Goal: Contribute content: Contribute content

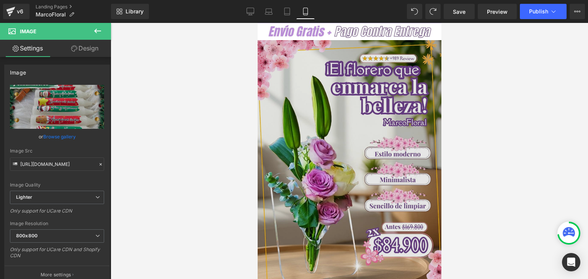
click at [342, 132] on img at bounding box center [349, 176] width 184 height 272
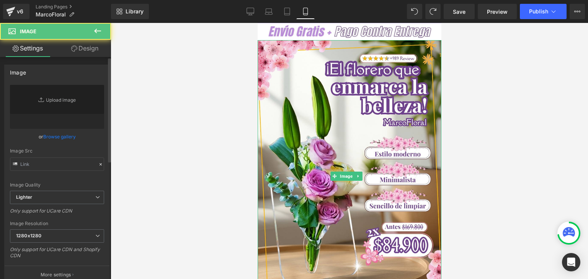
type input "[URL][DOMAIN_NAME]"
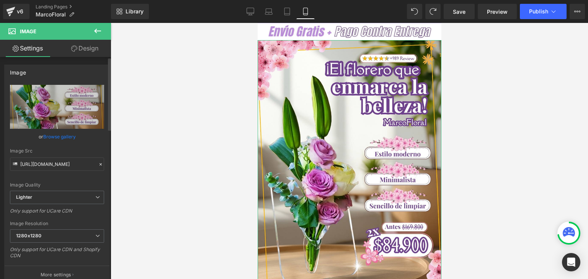
click at [48, 136] on link "Browse gallery" at bounding box center [59, 136] width 33 height 13
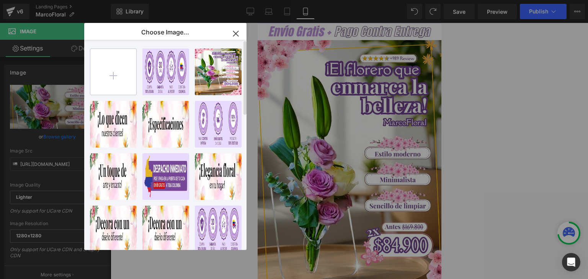
click at [112, 75] on input "file" at bounding box center [113, 72] width 46 height 46
type input "C:\fakepath\Banner Landing.webp"
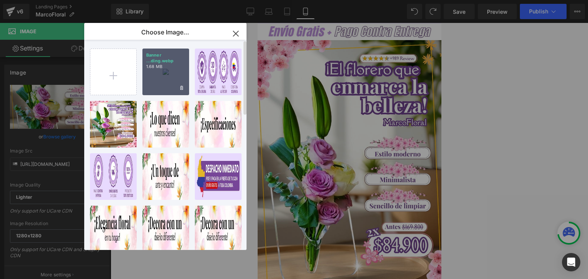
click at [162, 74] on div "Banner ...ding.webp 1.68 MB" at bounding box center [165, 72] width 47 height 47
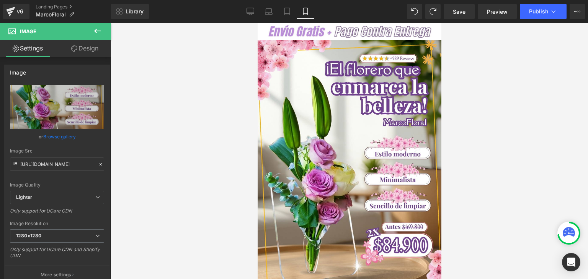
type input "[URL][DOMAIN_NAME]"
click at [538, 11] on span "Publish" at bounding box center [538, 11] width 19 height 6
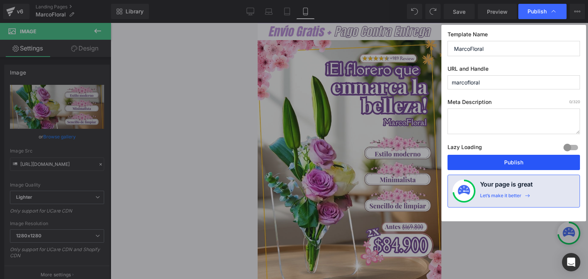
click at [515, 163] on button "Publish" at bounding box center [513, 162] width 132 height 15
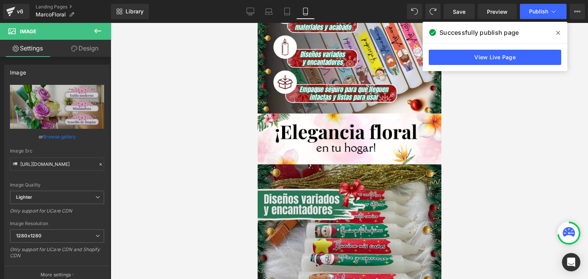
scroll to position [689, 0]
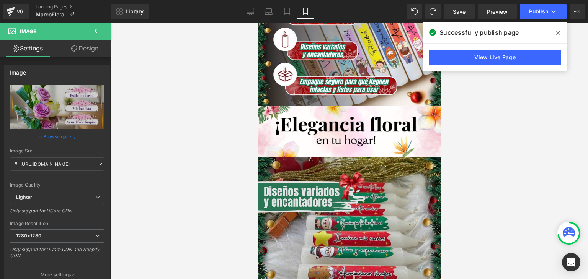
click at [329, 184] on img at bounding box center [349, 249] width 184 height 184
click at [334, 171] on img at bounding box center [349, 249] width 184 height 184
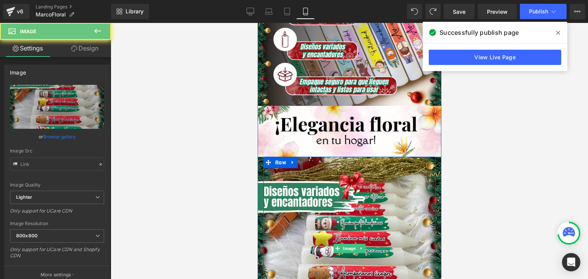
type input "[URL][DOMAIN_NAME]"
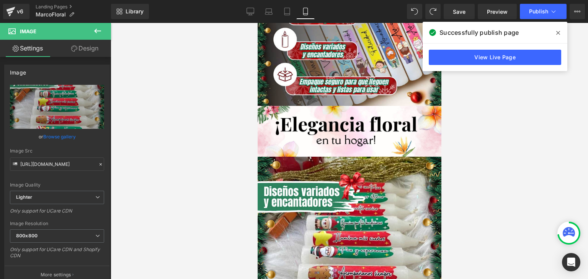
click at [559, 33] on icon at bounding box center [558, 33] width 4 height 6
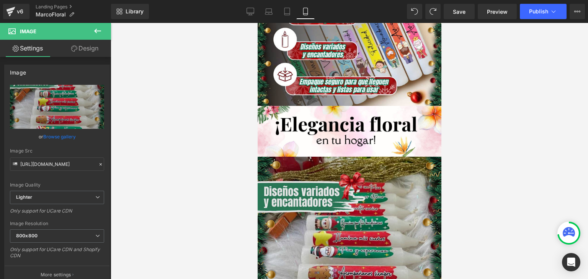
click at [384, 168] on img at bounding box center [349, 249] width 184 height 184
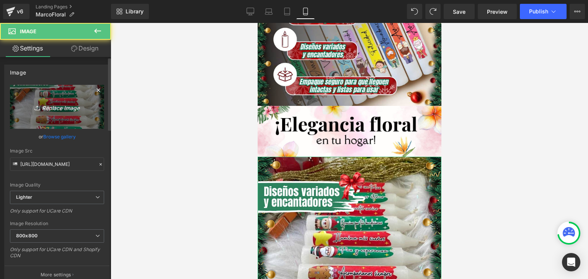
click at [73, 111] on icon "Replace Image" at bounding box center [56, 107] width 61 height 10
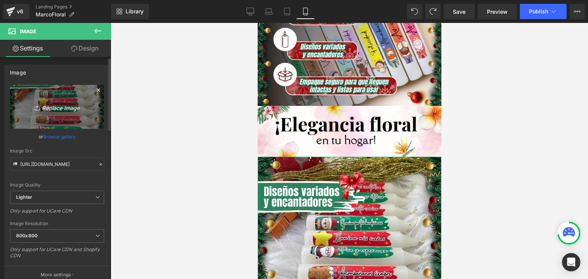
type input "C:\fakepath\1.webp"
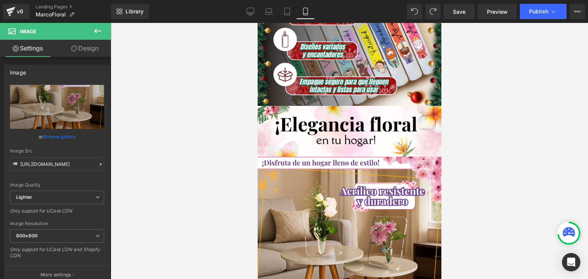
type input "[URL][DOMAIN_NAME]"
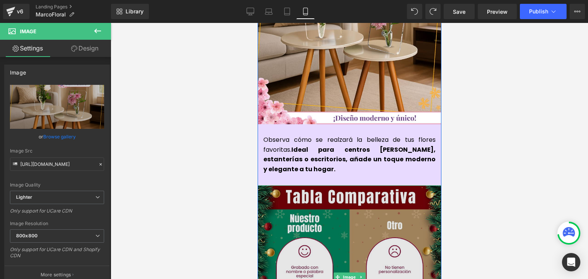
scroll to position [956, 0]
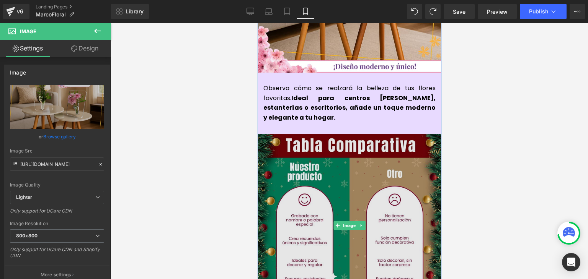
click at [341, 167] on img at bounding box center [349, 226] width 184 height 184
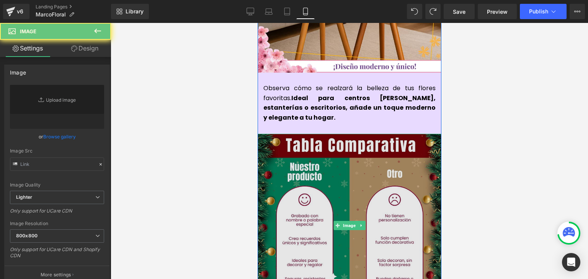
click at [320, 157] on img at bounding box center [349, 226] width 184 height 184
type input "[URL][DOMAIN_NAME]"
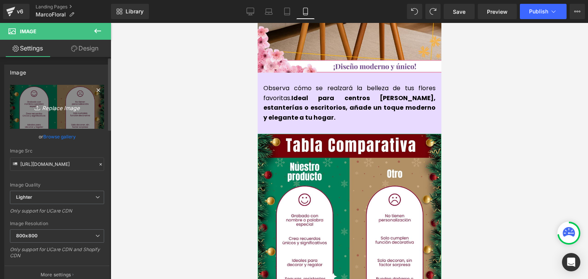
click at [60, 110] on icon "Replace Image" at bounding box center [56, 107] width 61 height 10
type input "C:\fakepath\7.webp"
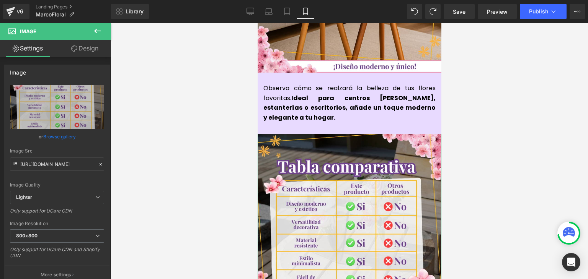
type input "[URL][DOMAIN_NAME]"
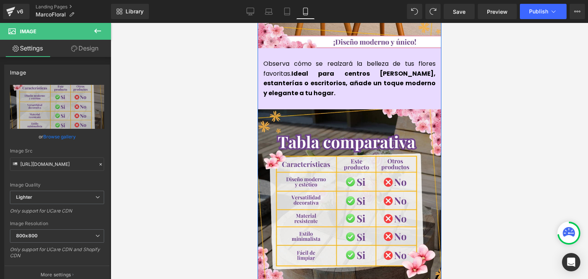
scroll to position [1110, 0]
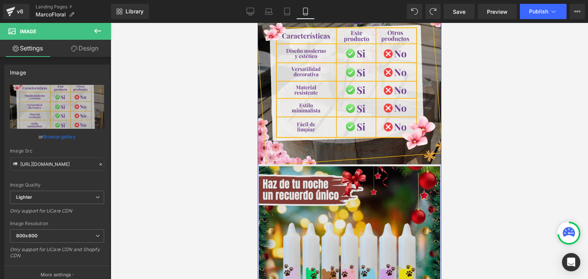
click at [338, 188] on img at bounding box center [348, 255] width 181 height 181
click at [349, 178] on img at bounding box center [348, 255] width 181 height 181
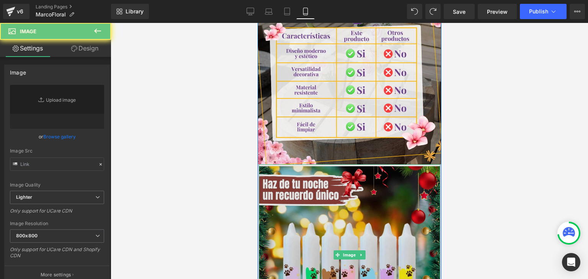
type input "[URL][DOMAIN_NAME]"
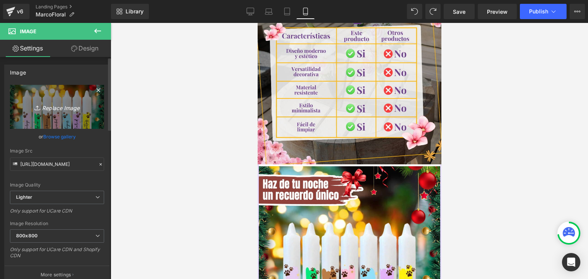
click at [51, 108] on icon "Replace Image" at bounding box center [56, 107] width 61 height 10
type input "C:\fakepath\2.webp"
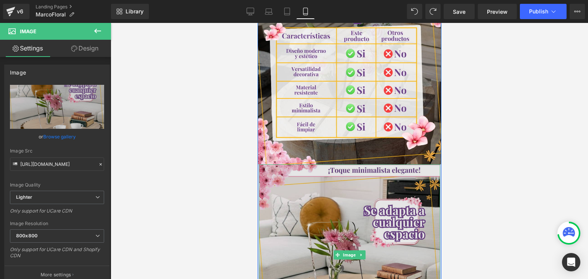
click at [362, 194] on img at bounding box center [348, 255] width 181 height 181
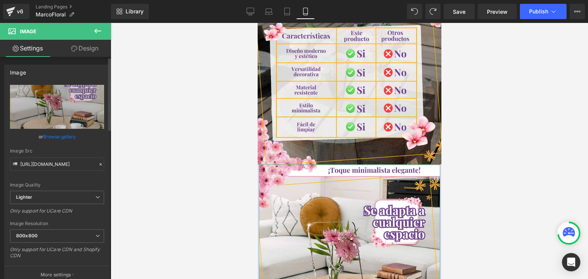
click at [60, 138] on link "Browse gallery" at bounding box center [59, 136] width 33 height 13
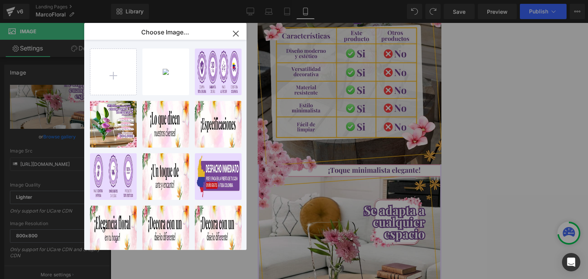
type input "[URL][DOMAIN_NAME]"
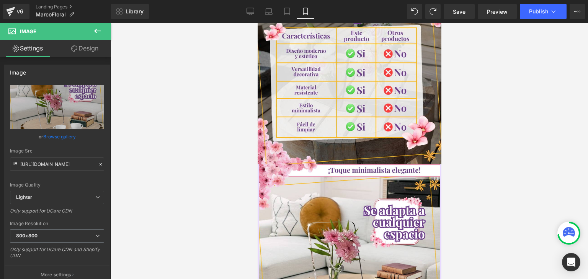
click at [546, 0] on div "Image You are previewing how the will restyle your page. You can not edit Eleme…" at bounding box center [294, 0] width 588 height 0
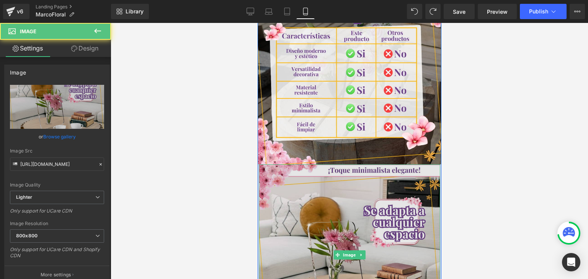
click at [393, 179] on img at bounding box center [348, 255] width 181 height 181
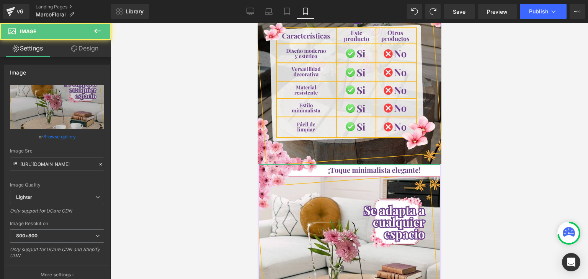
click at [87, 49] on link "Design" at bounding box center [84, 48] width 55 height 17
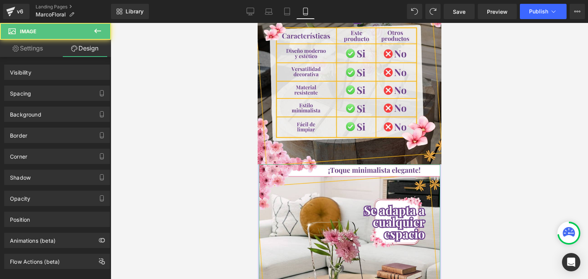
click at [531, 12] on span "Publish" at bounding box center [538, 11] width 19 height 6
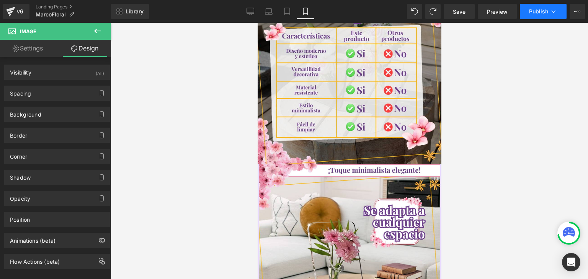
click at [537, 14] on span "Publish" at bounding box center [538, 11] width 19 height 6
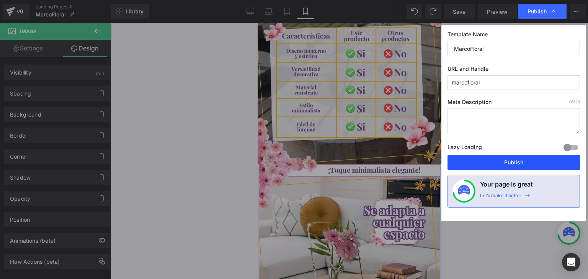
click at [509, 166] on button "Publish" at bounding box center [513, 162] width 132 height 15
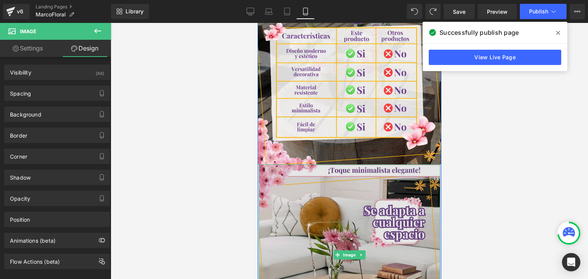
click at [332, 175] on img at bounding box center [348, 255] width 181 height 181
click at [329, 166] on img at bounding box center [348, 255] width 181 height 181
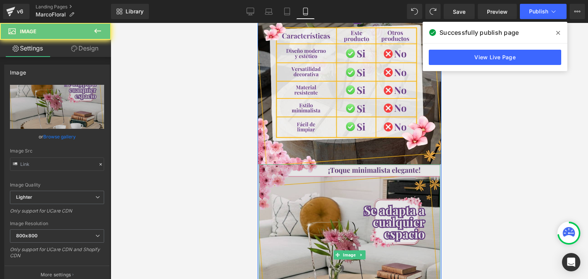
type input "[URL][DOMAIN_NAME]"
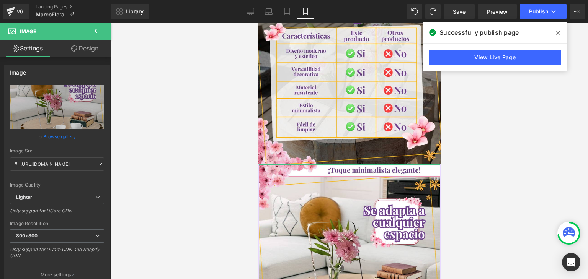
drag, startPoint x: 91, startPoint y: 46, endPoint x: 15, endPoint y: 132, distance: 113.8
click at [91, 46] on link "Design" at bounding box center [84, 48] width 55 height 17
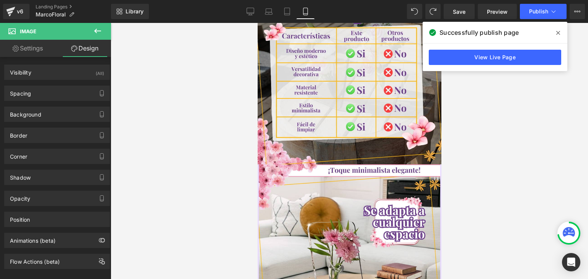
click at [557, 33] on icon at bounding box center [558, 33] width 4 height 6
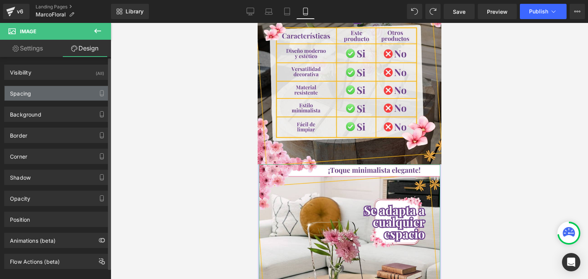
click at [31, 91] on div "Spacing" at bounding box center [57, 93] width 105 height 15
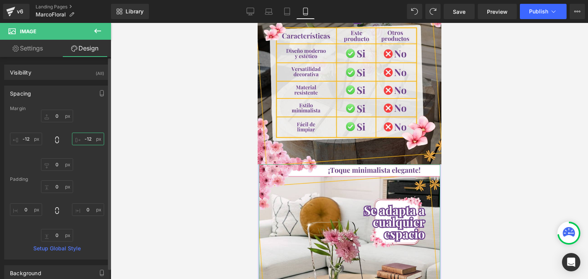
click at [90, 140] on input "-12" at bounding box center [88, 139] width 32 height 13
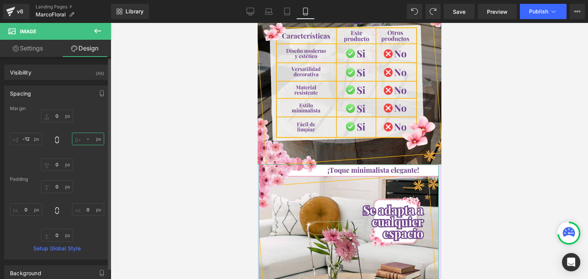
type input "-7"
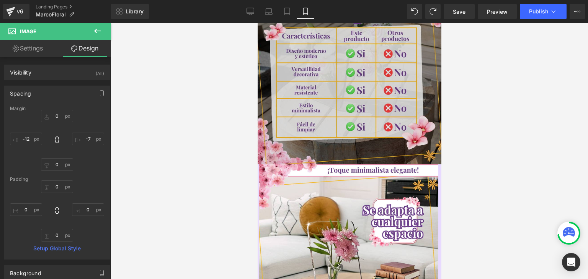
click at [332, 74] on img at bounding box center [349, 73] width 184 height 184
click at [310, 83] on img at bounding box center [349, 73] width 184 height 184
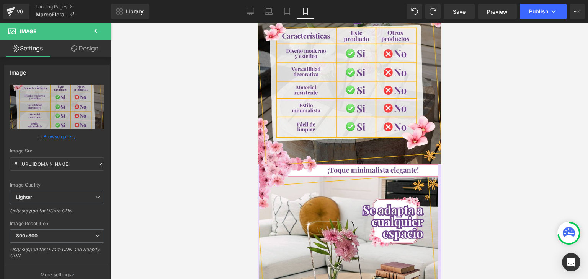
click at [91, 46] on link "Design" at bounding box center [84, 48] width 55 height 17
click at [0, 0] on div "Spacing" at bounding box center [0, 0] width 0 height 0
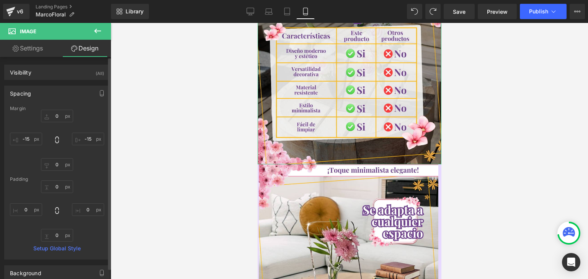
type input "0"
type input "-15"
type input "0"
type input "-15"
type input "0"
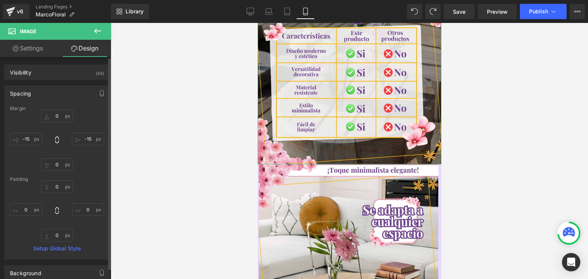
type input "0"
click at [27, 140] on input "-15" at bounding box center [26, 139] width 32 height 13
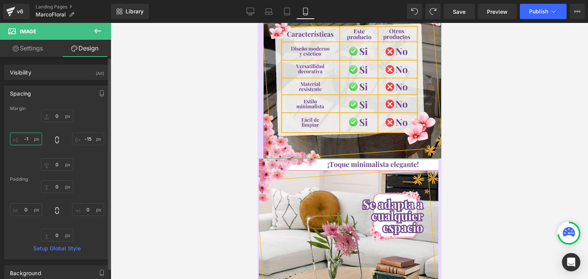
type input "-12"
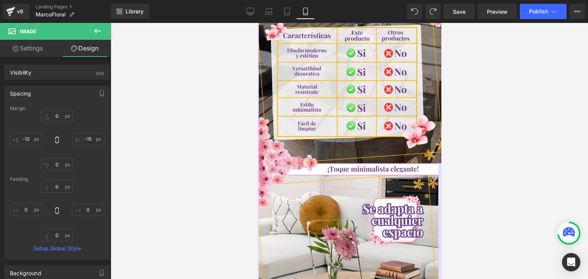
click at [505, 86] on div at bounding box center [349, 151] width 477 height 256
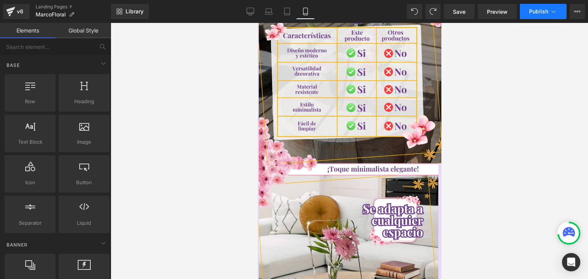
click at [538, 18] on button "Publish" at bounding box center [543, 11] width 47 height 15
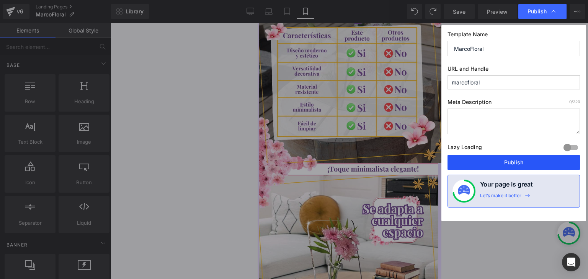
click at [513, 161] on button "Publish" at bounding box center [513, 162] width 132 height 15
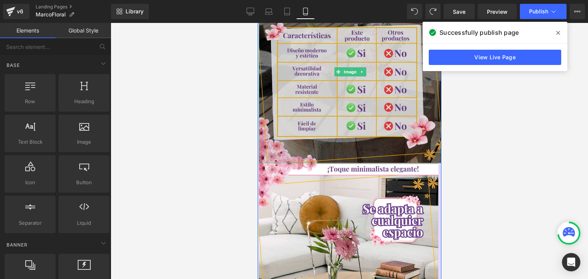
click at [346, 118] on img at bounding box center [349, 72] width 182 height 182
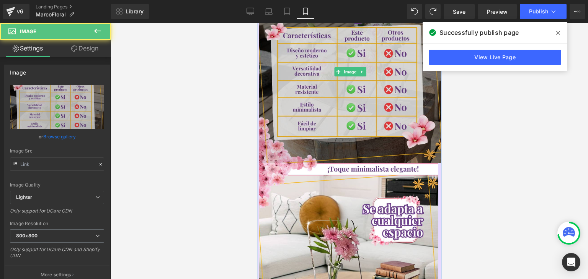
type input "[URL][DOMAIN_NAME]"
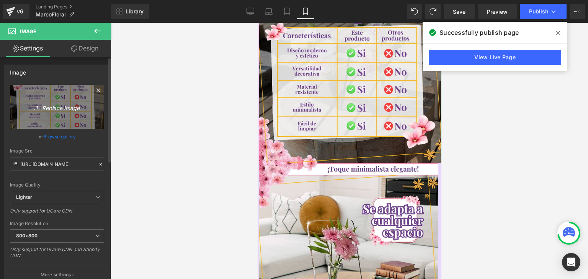
click at [58, 111] on icon "Replace Image" at bounding box center [56, 107] width 61 height 10
type input "C:\fakepath\Imagenes landing 4.webp"
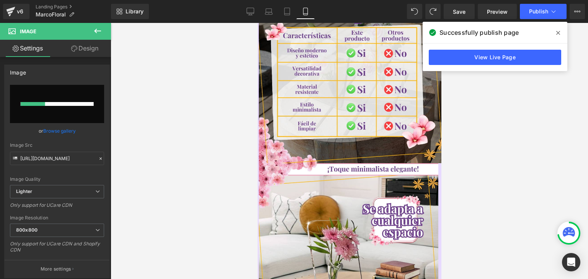
click at [558, 33] on icon at bounding box center [558, 33] width 4 height 4
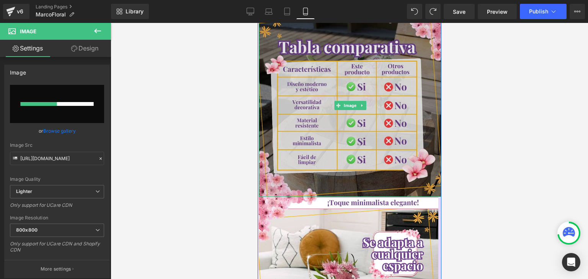
scroll to position [1033, 0]
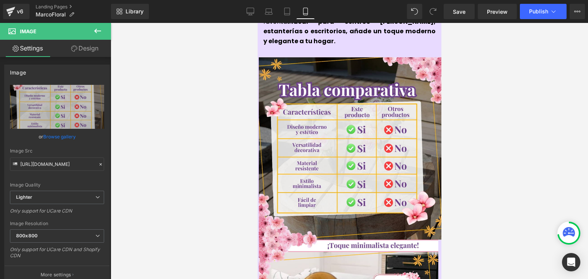
type input "[URL][DOMAIN_NAME]"
click at [546, 12] on span "Publish" at bounding box center [538, 11] width 19 height 6
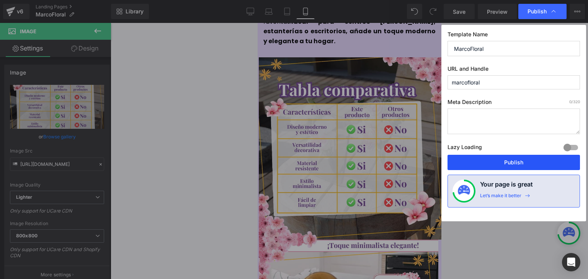
click at [510, 159] on button "Publish" at bounding box center [513, 162] width 132 height 15
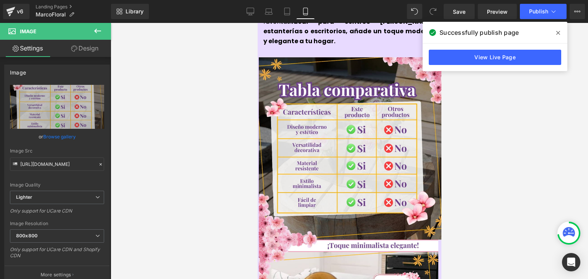
click at [560, 34] on span at bounding box center [558, 33] width 12 height 12
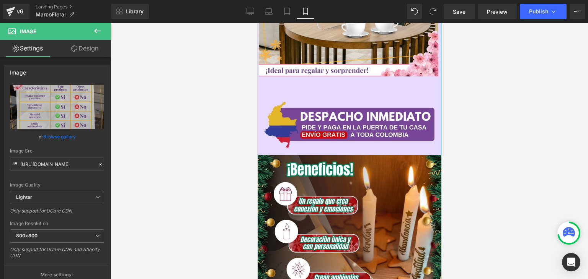
scroll to position [1377, 0]
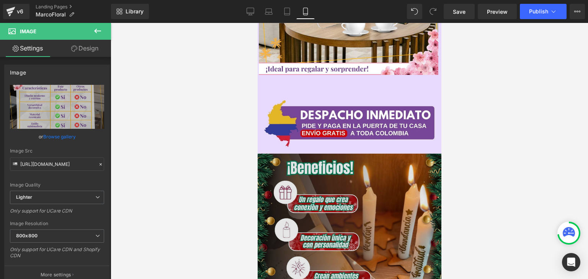
click at [336, 178] on img at bounding box center [349, 246] width 184 height 184
click at [342, 154] on img at bounding box center [349, 246] width 184 height 184
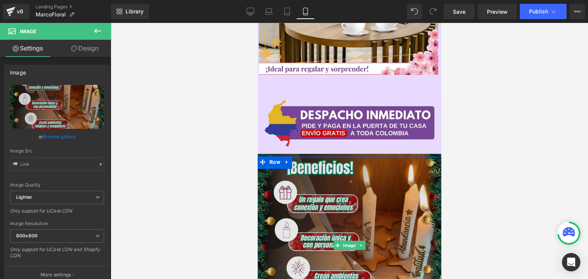
type input "[URL][DOMAIN_NAME]"
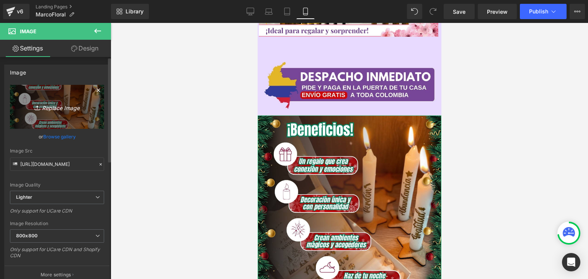
click at [72, 111] on icon "Replace Image" at bounding box center [56, 107] width 61 height 10
type input "C:\fakepath\6.webp"
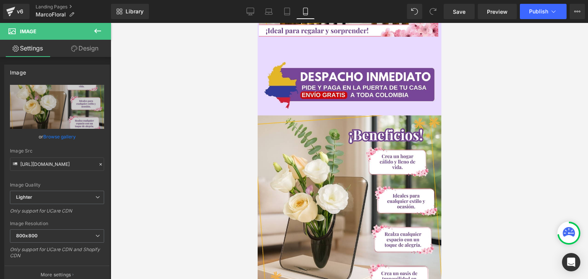
type input "[URL][DOMAIN_NAME]"
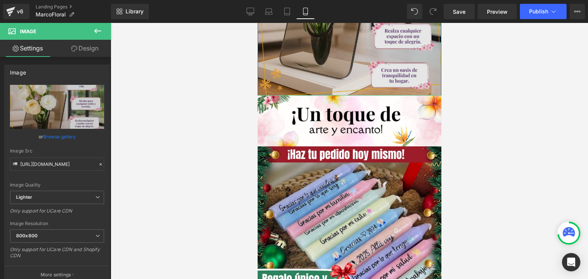
scroll to position [1645, 0]
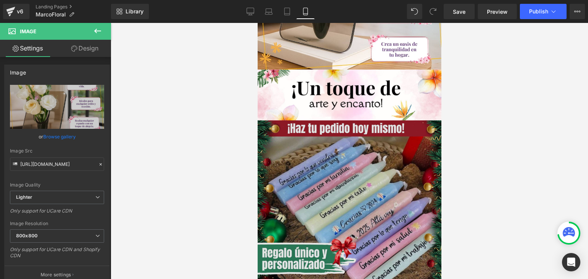
click at [352, 139] on img at bounding box center [349, 214] width 186 height 186
click at [333, 140] on img at bounding box center [349, 214] width 186 height 186
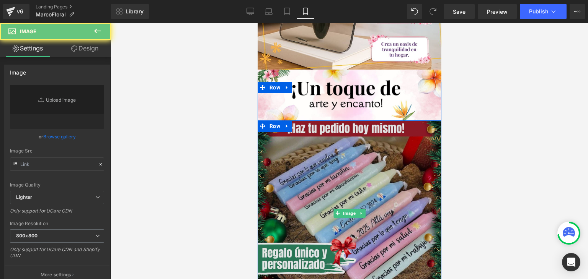
type input "[URL][DOMAIN_NAME]"
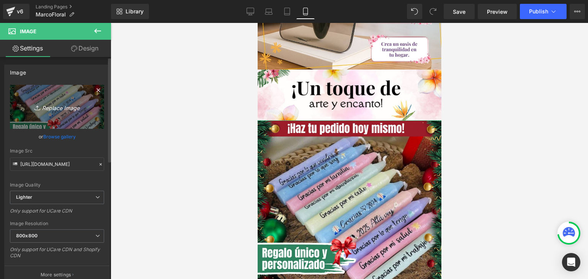
click at [61, 108] on icon "Replace Image" at bounding box center [56, 107] width 61 height 10
type input "C:\fakepath\3.webp"
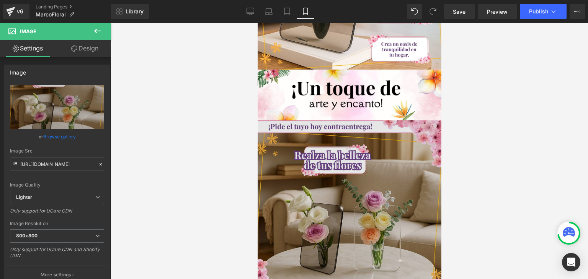
type input "[URL][DOMAIN_NAME]"
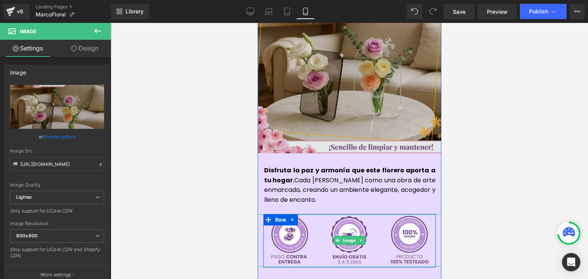
scroll to position [1913, 0]
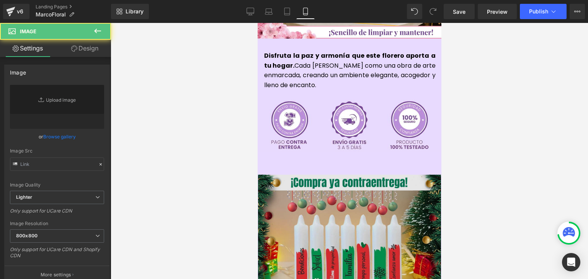
drag, startPoint x: 335, startPoint y: 147, endPoint x: 343, endPoint y: 223, distance: 77.0
click at [335, 175] on img at bounding box center [348, 268] width 183 height 187
click at [331, 175] on img at bounding box center [348, 268] width 183 height 187
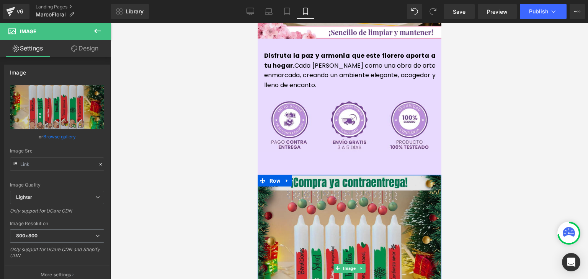
scroll to position [1990, 0]
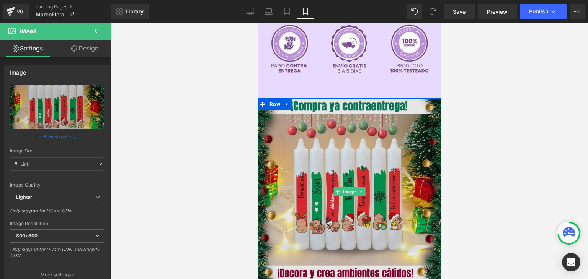
type input "[URL][DOMAIN_NAME]"
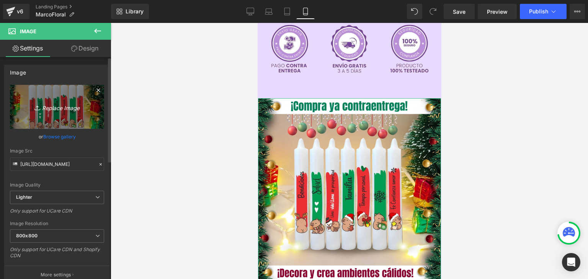
click at [80, 112] on link "Replace Image" at bounding box center [57, 107] width 94 height 44
type input "C:\fakepath\4.webp"
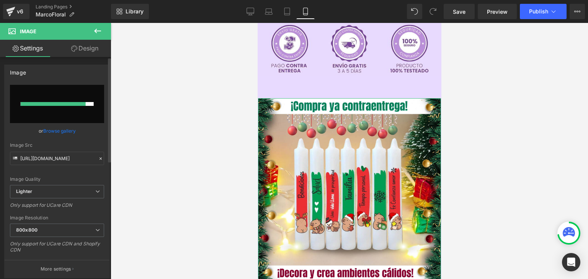
click at [69, 129] on link "Browse gallery" at bounding box center [59, 130] width 33 height 13
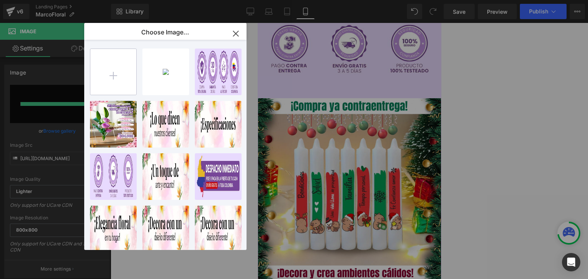
click at [114, 68] on input "file" at bounding box center [113, 72] width 46 height 46
type input "C:\fakepath\4.webp"
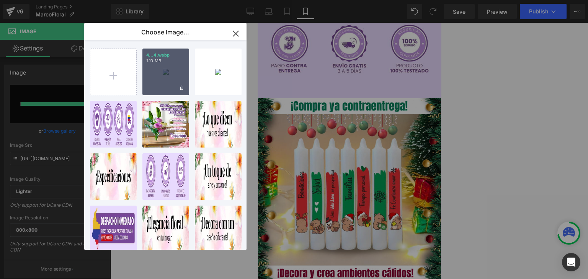
click at [171, 77] on div "4...4.webp 1.10 MB" at bounding box center [165, 72] width 47 height 47
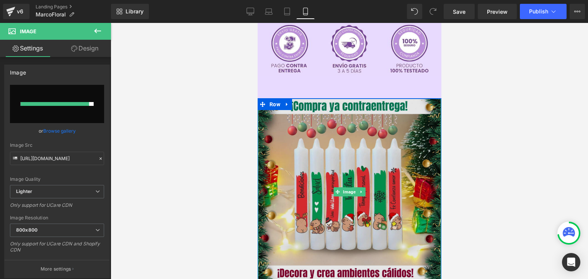
click at [332, 122] on img at bounding box center [348, 191] width 183 height 187
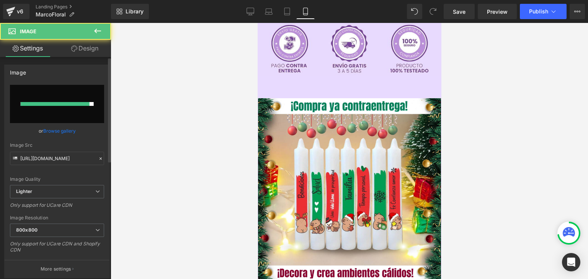
click at [60, 128] on link "Browse gallery" at bounding box center [59, 130] width 33 height 13
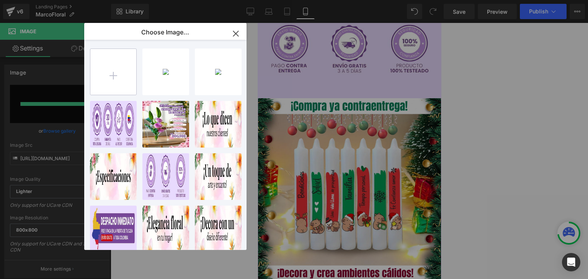
click at [106, 73] on input "file" at bounding box center [113, 72] width 46 height 46
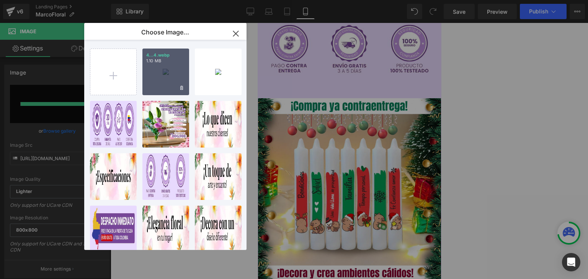
click at [165, 69] on div "4...4.webp 1.10 MB" at bounding box center [165, 72] width 47 height 47
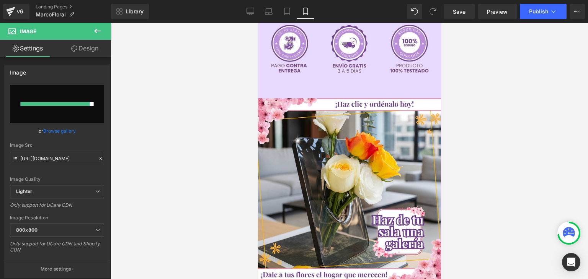
type input "[URL][DOMAIN_NAME]"
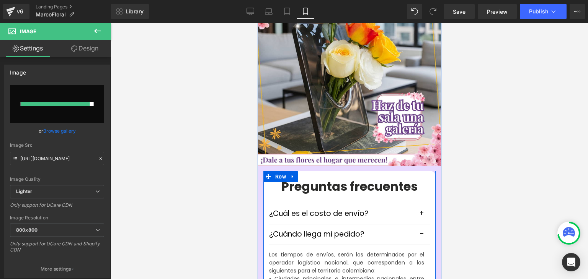
scroll to position [2143, 0]
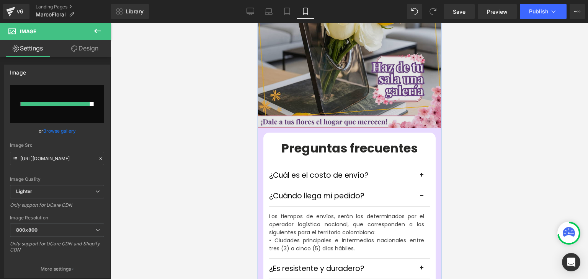
click at [354, 67] on img at bounding box center [348, 38] width 183 height 187
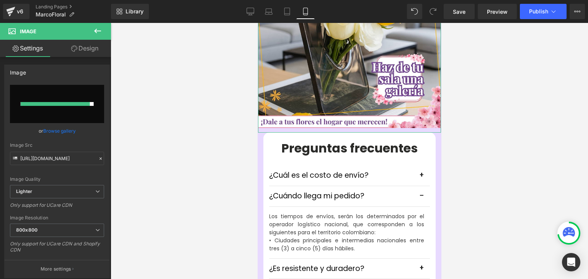
click at [83, 49] on link "Design" at bounding box center [84, 48] width 55 height 17
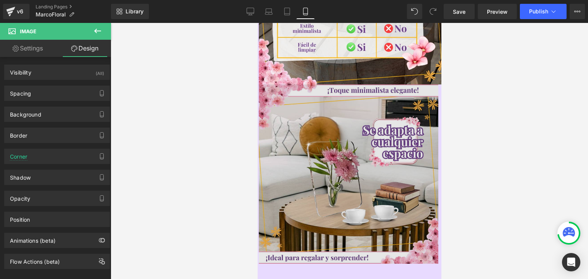
scroll to position [1186, 0]
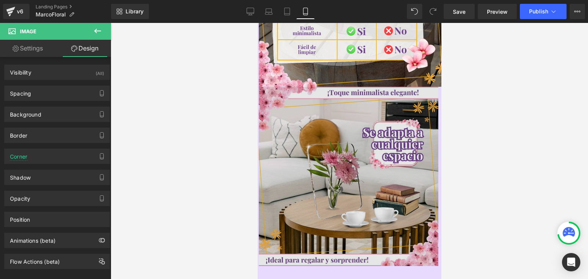
click at [340, 130] on img at bounding box center [347, 176] width 179 height 179
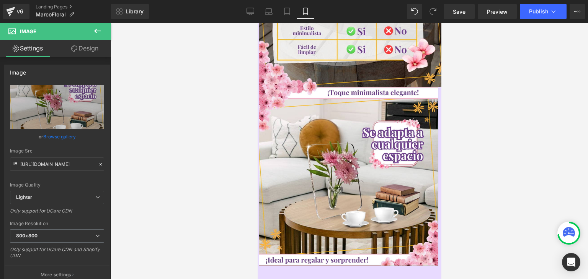
click at [85, 49] on link "Design" at bounding box center [84, 48] width 55 height 17
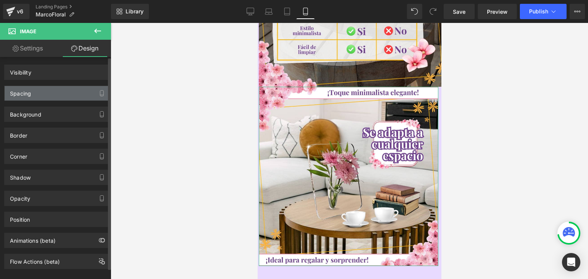
click at [53, 93] on div "Spacing" at bounding box center [57, 93] width 105 height 15
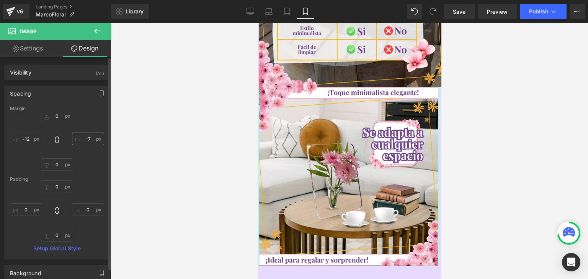
type input "0"
type input "-7"
type input "0"
type input "-12"
type input "0"
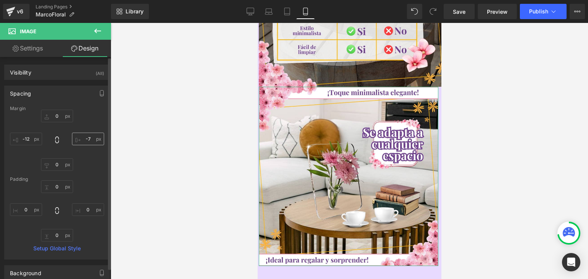
type input "0"
click at [90, 138] on input "-7" at bounding box center [88, 139] width 32 height 13
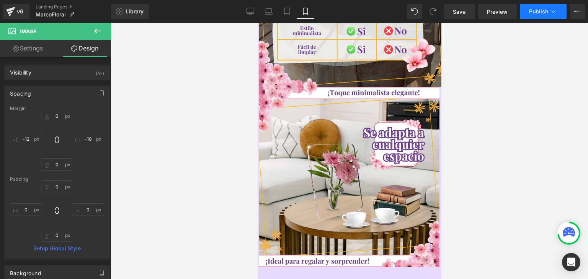
click at [534, 14] on span "Publish" at bounding box center [538, 11] width 19 height 6
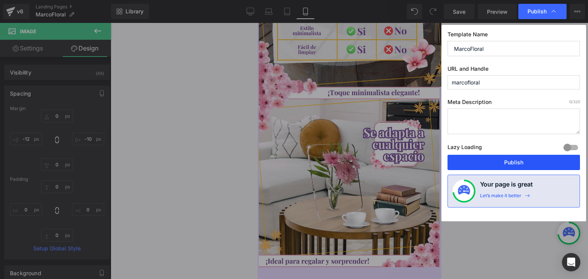
click at [517, 164] on button "Publish" at bounding box center [513, 162] width 132 height 15
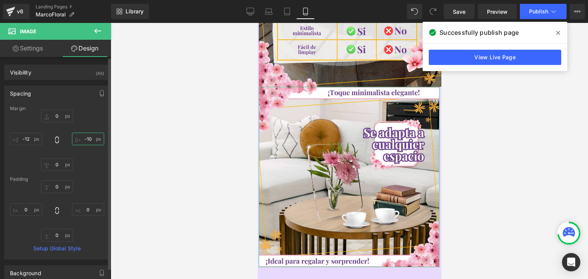
click at [92, 141] on input "-10" at bounding box center [88, 139] width 32 height 13
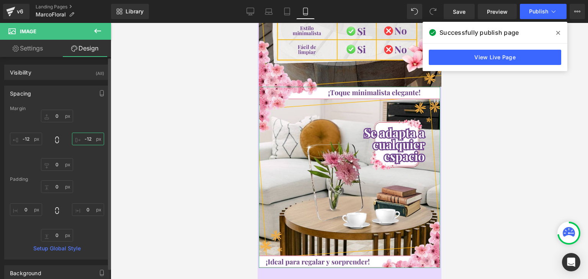
type input "-12"
click at [556, 34] on span at bounding box center [558, 33] width 12 height 12
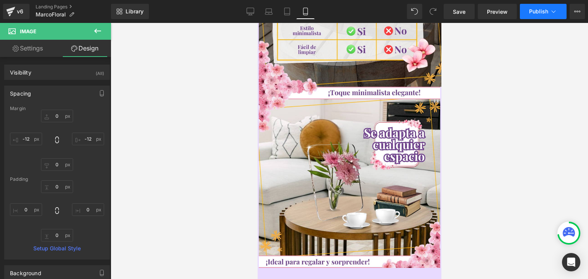
click at [541, 13] on span "Publish" at bounding box center [538, 11] width 19 height 6
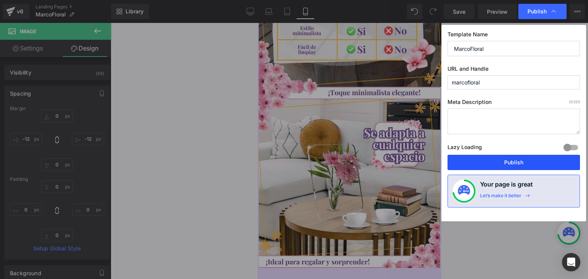
click at [522, 162] on button "Publish" at bounding box center [513, 162] width 132 height 15
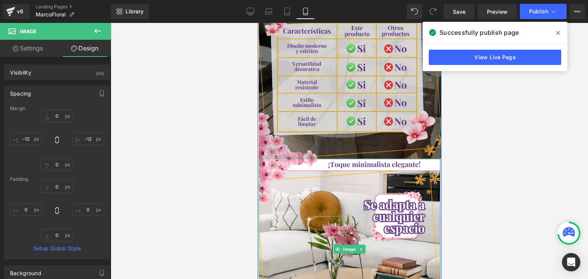
scroll to position [1110, 0]
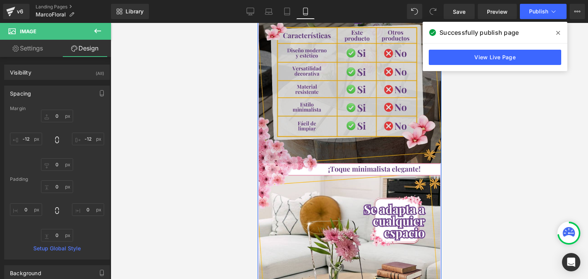
click at [371, 79] on img at bounding box center [349, 72] width 182 height 182
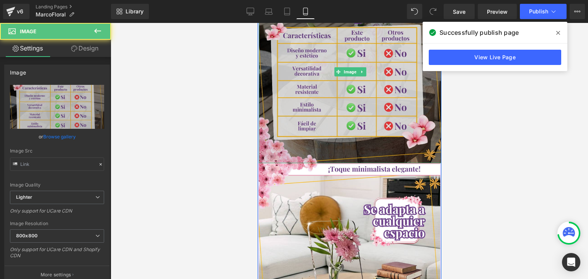
type input "[URL][DOMAIN_NAME]"
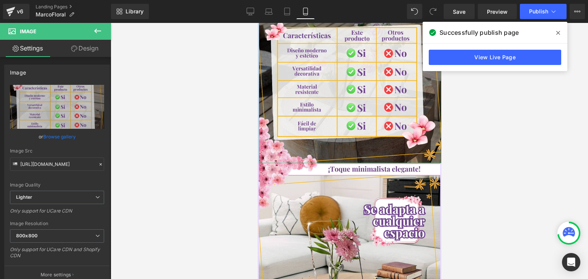
click at [80, 49] on link "Design" at bounding box center [84, 48] width 55 height 17
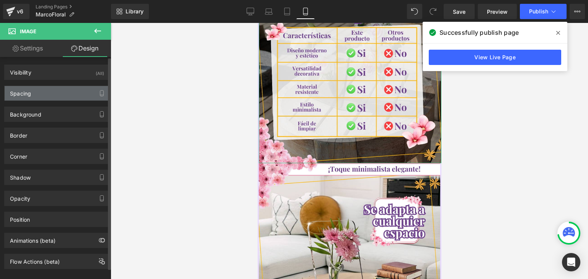
type input "0"
type input "-15"
type input "0"
type input "-12"
type input "0"
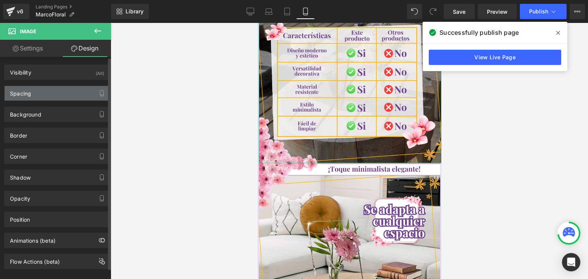
type input "0"
click at [44, 92] on div "Spacing" at bounding box center [57, 93] width 105 height 15
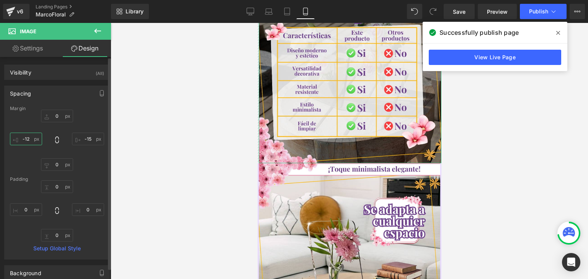
click at [29, 140] on input "-12" at bounding box center [26, 139] width 32 height 13
type input "-"
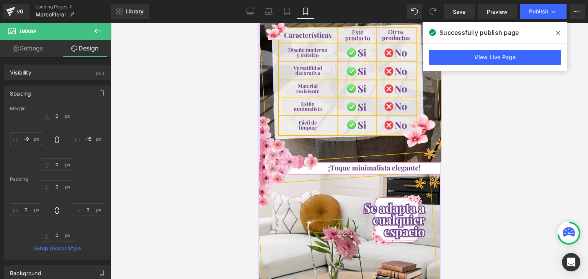
type input "-9"
click at [560, 33] on span at bounding box center [558, 33] width 12 height 12
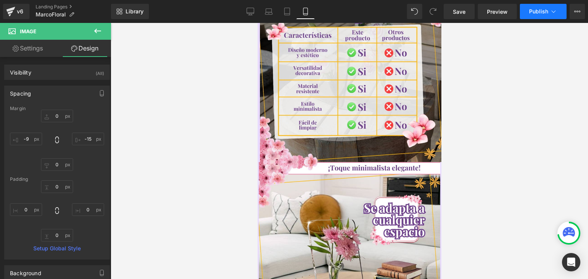
click at [540, 14] on span "Publish" at bounding box center [538, 11] width 19 height 6
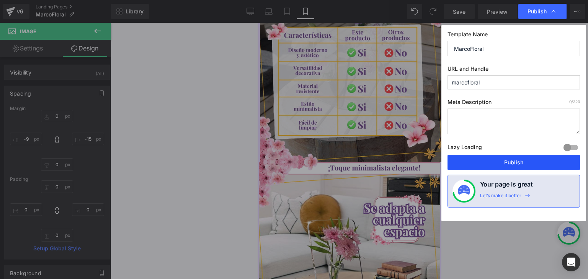
click at [522, 161] on button "Publish" at bounding box center [513, 162] width 132 height 15
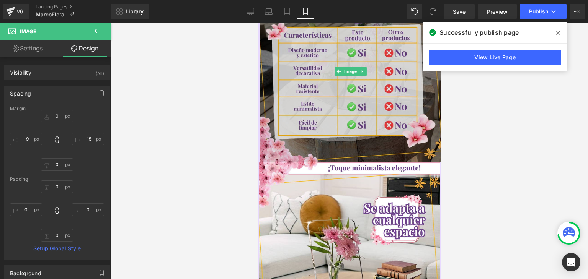
click at [358, 83] on img at bounding box center [349, 71] width 181 height 181
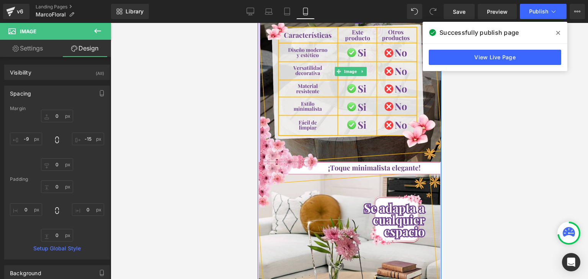
click at [557, 34] on icon at bounding box center [558, 33] width 4 height 6
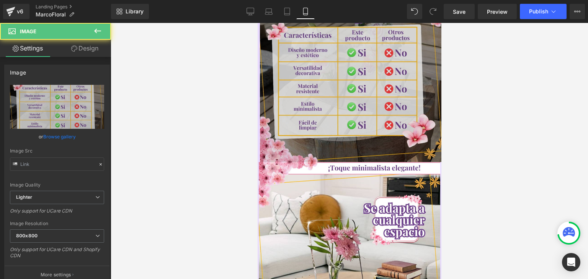
type input "[URL][DOMAIN_NAME]"
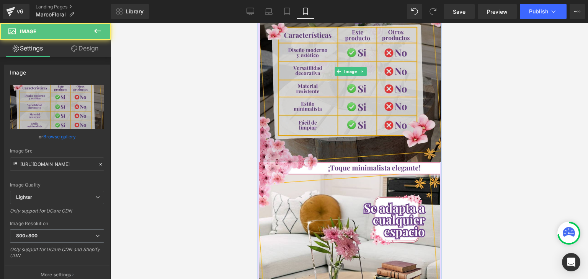
click at [318, 116] on img at bounding box center [349, 71] width 181 height 181
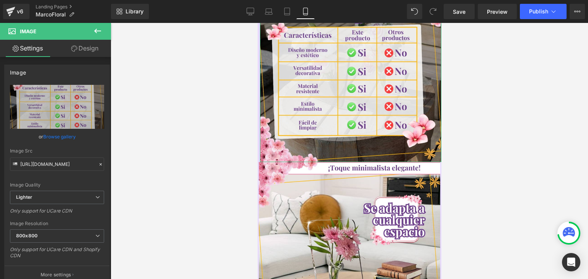
click at [84, 51] on link "Design" at bounding box center [84, 48] width 55 height 17
click at [0, 0] on div "Spacing" at bounding box center [0, 0] width 0 height 0
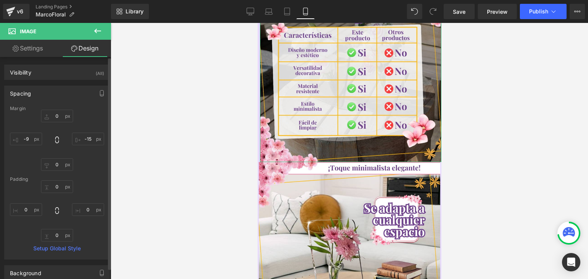
type input "0"
type input "-15"
type input "0"
type input "-9"
type input "0"
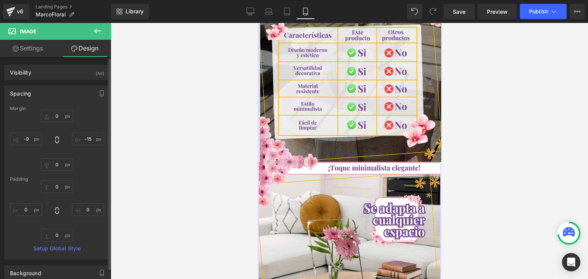
type input "0"
click at [31, 145] on div "0px 0 -15px -15 0px 0 -9px -9" at bounding box center [57, 140] width 94 height 61
click at [32, 139] on input "-9" at bounding box center [26, 139] width 32 height 13
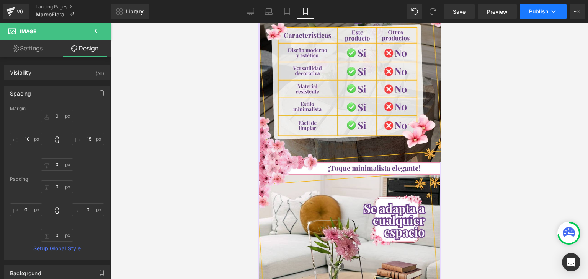
click at [536, 10] on span "Publish" at bounding box center [538, 11] width 19 height 6
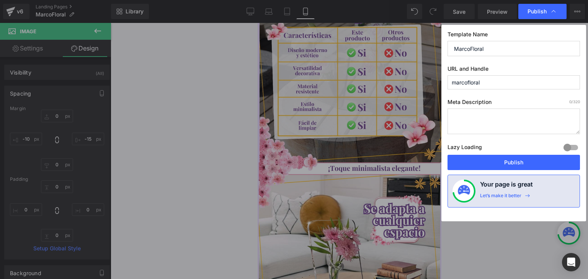
click at [506, 163] on button "Publish" at bounding box center [513, 162] width 132 height 15
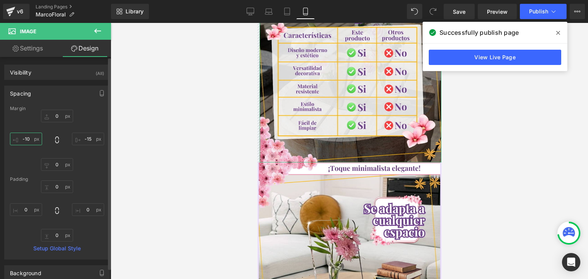
click at [29, 139] on input "-10" at bounding box center [26, 139] width 32 height 13
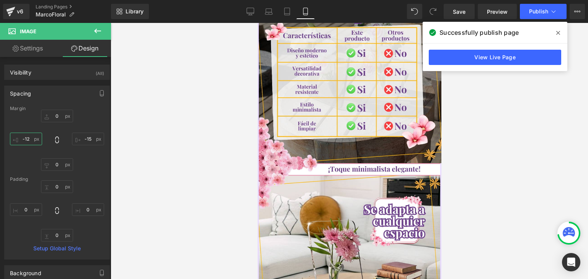
type input "-12"
click at [556, 33] on span at bounding box center [558, 33] width 12 height 12
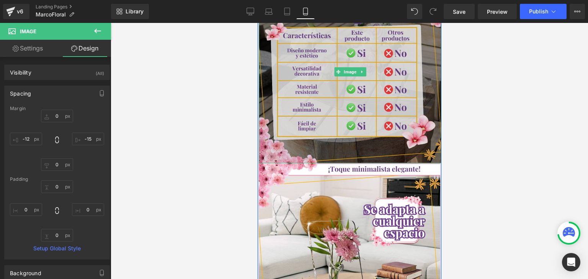
click at [319, 114] on img at bounding box center [349, 72] width 182 height 182
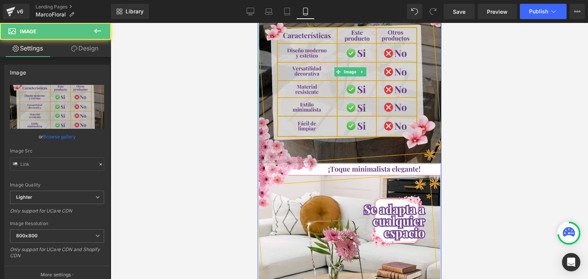
type input "[URL][DOMAIN_NAME]"
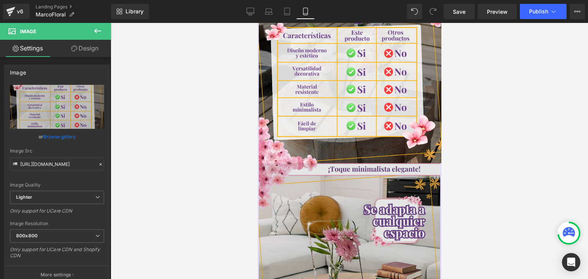
click at [349, 172] on img at bounding box center [348, 253] width 181 height 181
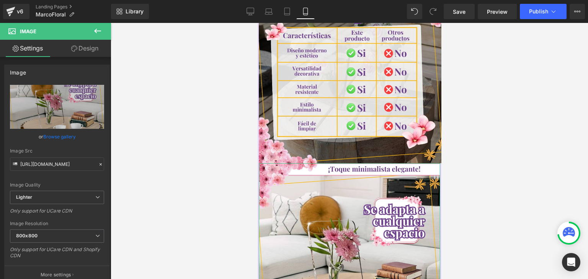
click at [88, 46] on link "Design" at bounding box center [84, 48] width 55 height 17
click at [0, 0] on div "Spacing" at bounding box center [0, 0] width 0 height 0
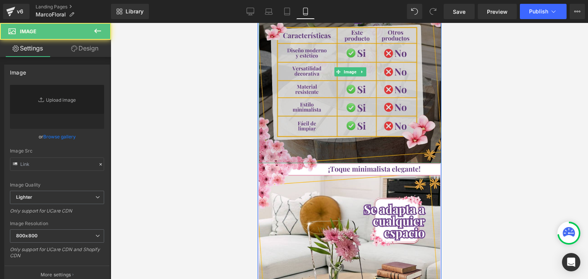
click at [324, 109] on img at bounding box center [349, 72] width 182 height 182
click at [319, 95] on img at bounding box center [349, 72] width 182 height 182
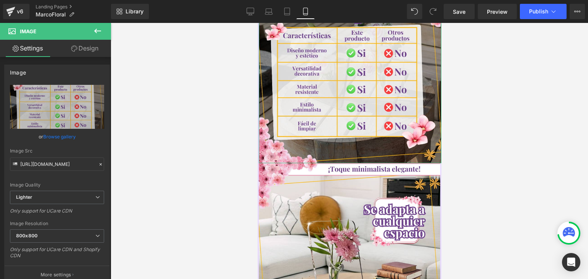
click at [84, 48] on link "Design" at bounding box center [84, 48] width 55 height 17
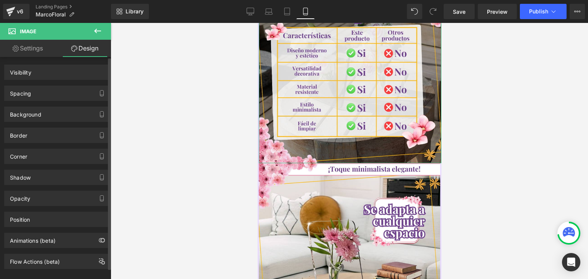
click at [26, 90] on div "Spacing" at bounding box center [20, 91] width 21 height 11
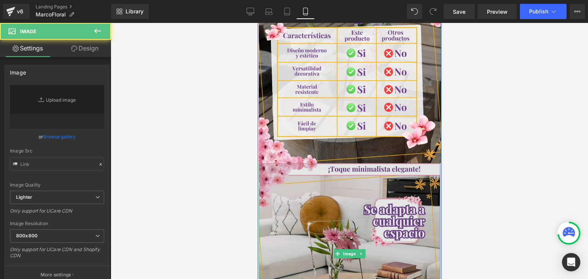
click at [339, 184] on img at bounding box center [348, 253] width 181 height 181
type input "[URL][DOMAIN_NAME]"
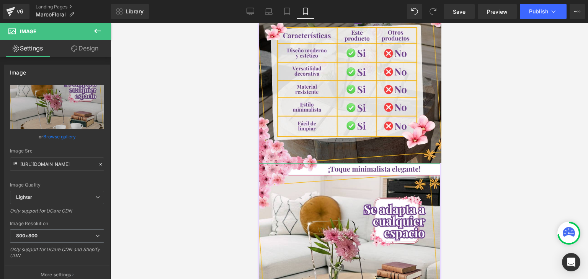
click at [81, 45] on link "Design" at bounding box center [84, 48] width 55 height 17
click at [0, 0] on div "Spacing" at bounding box center [0, 0] width 0 height 0
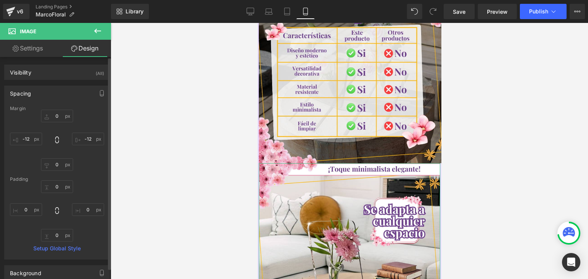
type input "0"
type input "-12"
type input "0"
type input "-12"
type input "0"
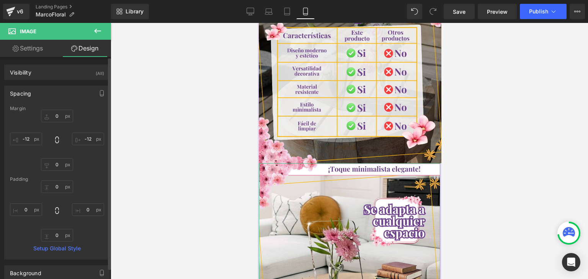
type input "0"
click at [90, 139] on input "-12" at bounding box center [88, 139] width 32 height 13
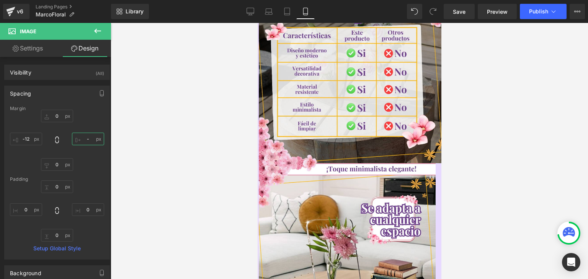
type input "-12"
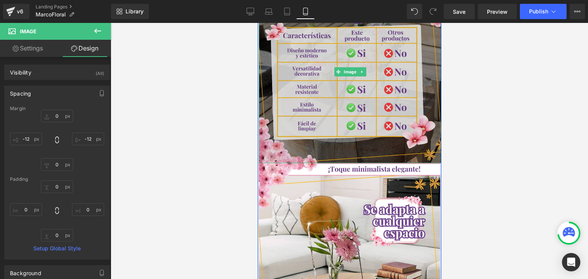
click at [295, 105] on img at bounding box center [349, 72] width 182 height 182
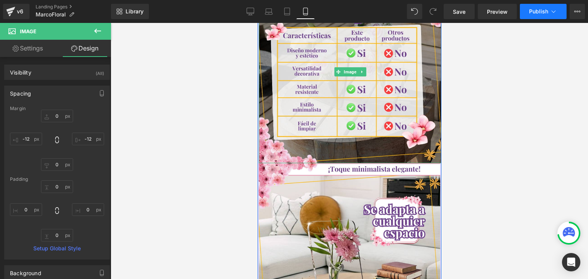
click at [533, 11] on span "Publish" at bounding box center [538, 11] width 19 height 6
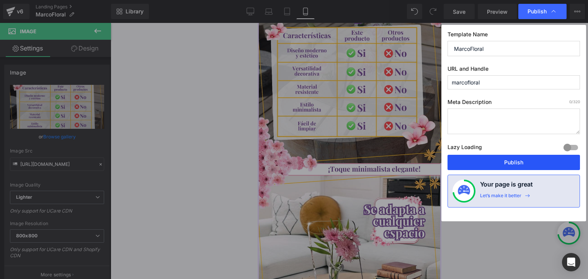
click at [515, 161] on button "Publish" at bounding box center [513, 162] width 132 height 15
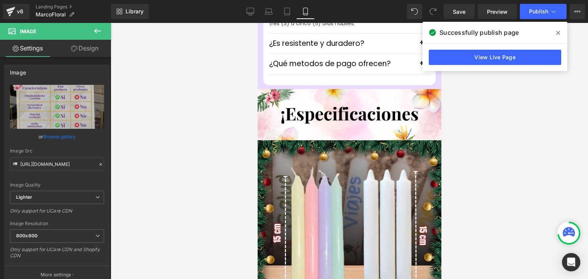
scroll to position [2372, 0]
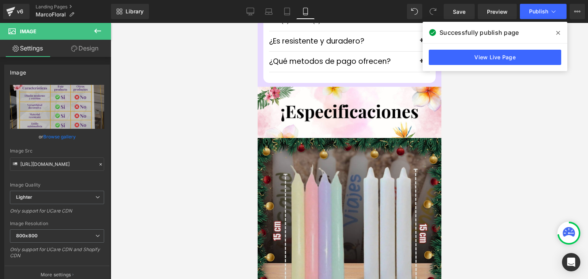
click at [337, 164] on img at bounding box center [349, 232] width 186 height 189
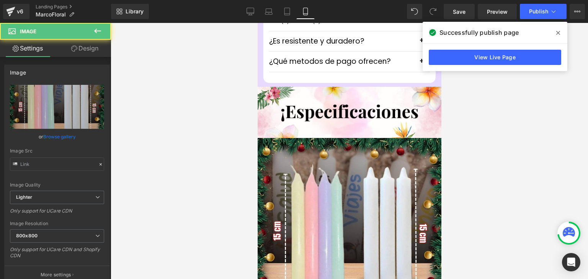
type input "[URL][DOMAIN_NAME]"
click at [557, 31] on icon at bounding box center [558, 33] width 4 height 6
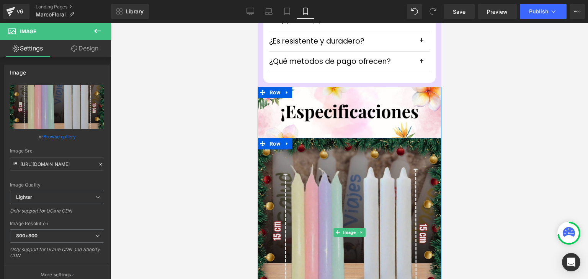
click at [362, 156] on img at bounding box center [349, 232] width 186 height 189
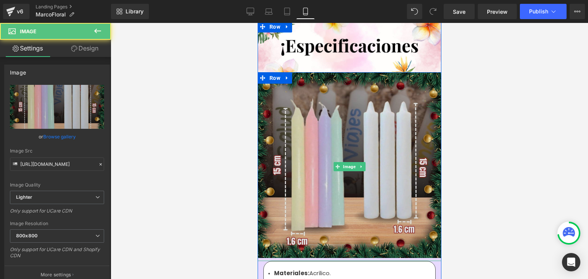
scroll to position [2449, 0]
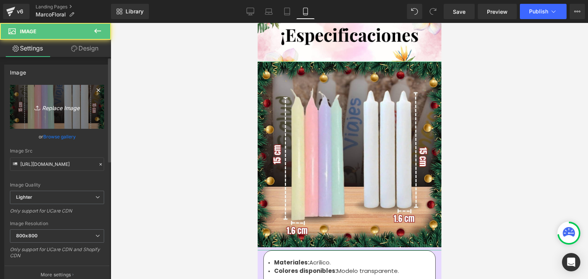
click at [69, 111] on icon "Replace Image" at bounding box center [56, 107] width 61 height 10
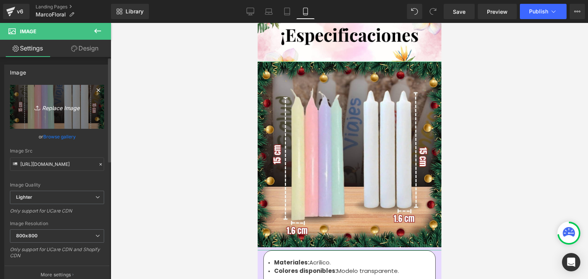
type input "C:\fakepath\5.webp"
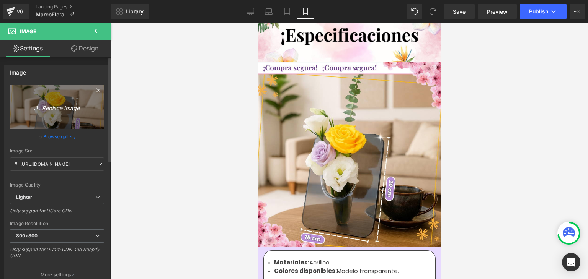
type input "[URL][DOMAIN_NAME]"
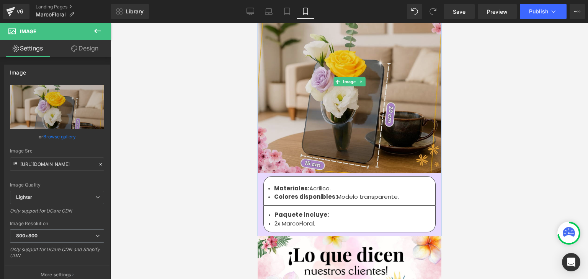
scroll to position [2525, 0]
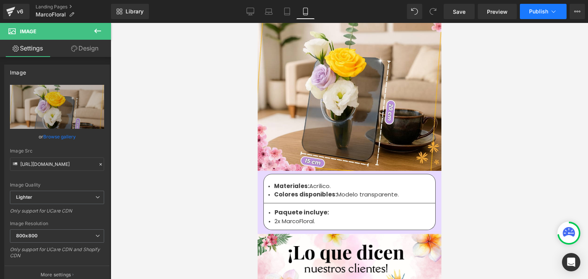
click at [539, 13] on span "Publish" at bounding box center [538, 11] width 19 height 6
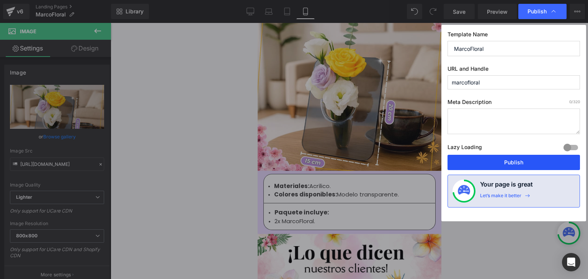
click at [508, 158] on button "Publish" at bounding box center [513, 162] width 132 height 15
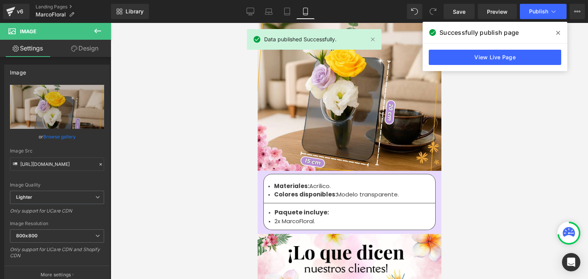
click at [557, 31] on icon at bounding box center [558, 33] width 4 height 6
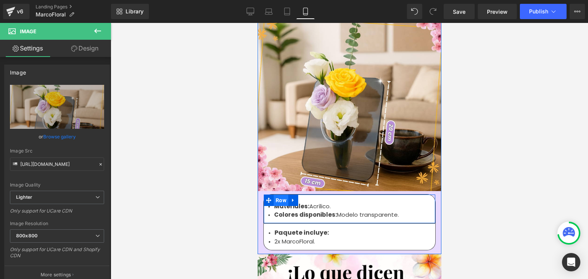
scroll to position [2410, 0]
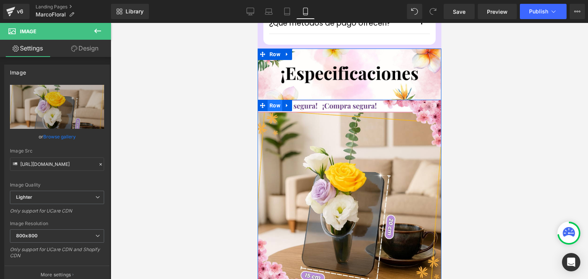
click at [272, 100] on span "Row" at bounding box center [274, 105] width 15 height 11
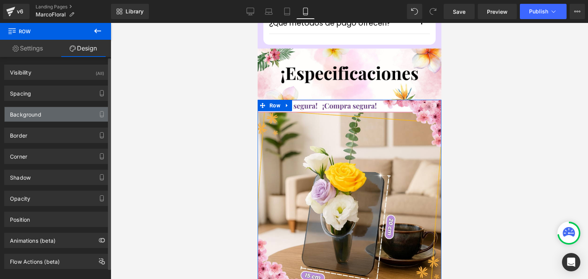
click at [38, 111] on div "Background" at bounding box center [25, 112] width 31 height 11
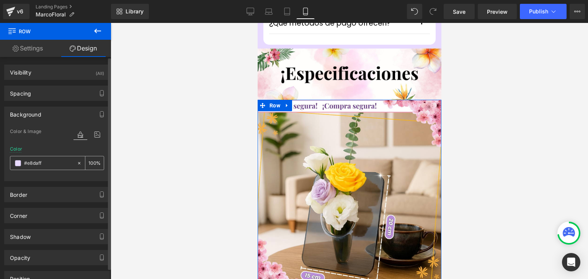
click at [36, 161] on input "#e8daff" at bounding box center [48, 163] width 49 height 8
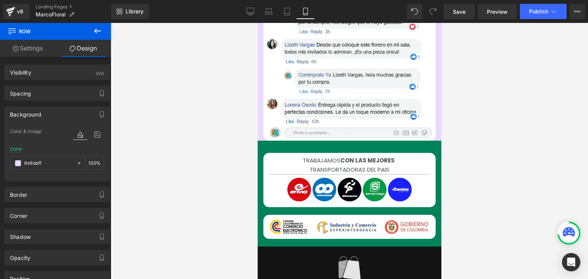
scroll to position [2984, 0]
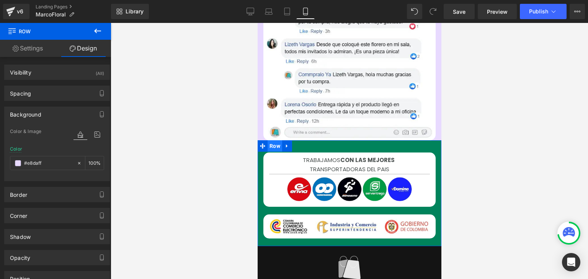
click at [269, 140] on span "Row" at bounding box center [274, 145] width 15 height 11
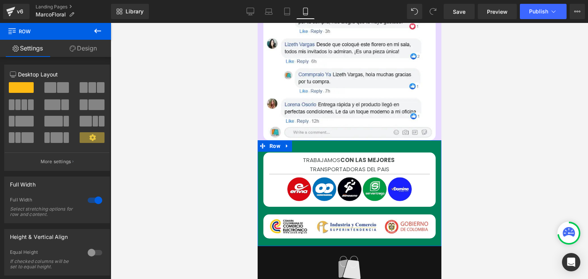
drag, startPoint x: 89, startPoint y: 51, endPoint x: 32, endPoint y: 112, distance: 83.9
click at [89, 51] on link "Design" at bounding box center [82, 48] width 55 height 17
click at [0, 0] on div "Background" at bounding box center [0, 0] width 0 height 0
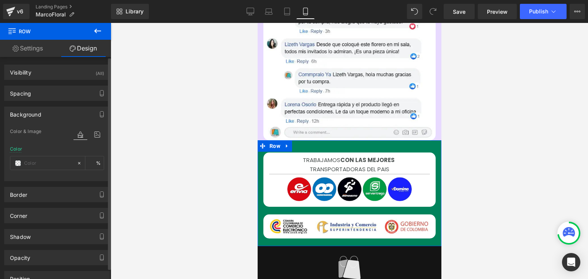
type input "#00835b"
type input "100"
click at [32, 163] on input "#00835b" at bounding box center [48, 163] width 49 height 8
paste input "e8daff"
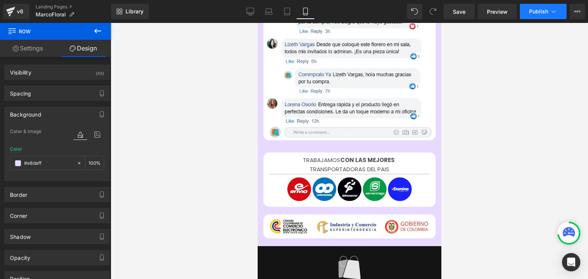
type input "#e8daff"
click at [539, 11] on span "Publish" at bounding box center [538, 11] width 19 height 6
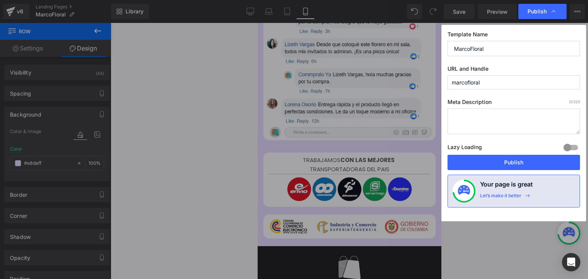
click at [510, 164] on button "Publish" at bounding box center [513, 162] width 132 height 15
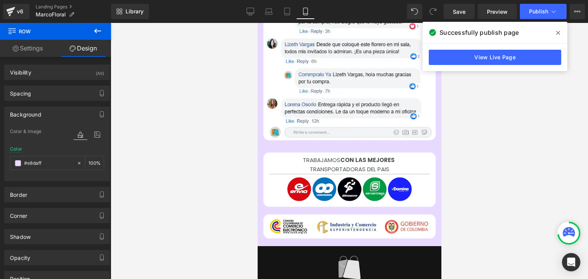
click at [557, 27] on span at bounding box center [558, 33] width 12 height 12
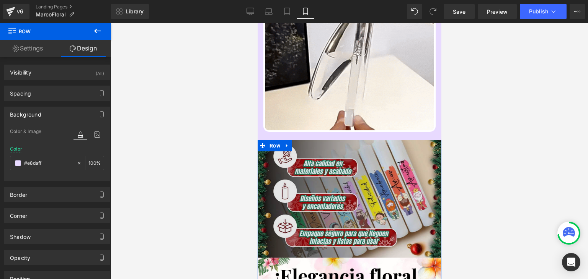
scroll to position [536, 0]
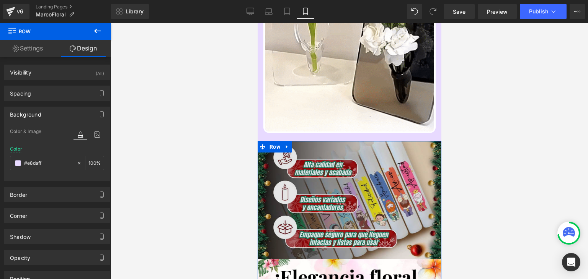
click at [346, 187] on div "Image" at bounding box center [349, 200] width 184 height 119
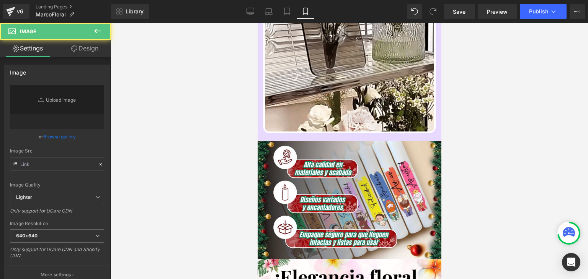
type input "[URL][DOMAIN_NAME]"
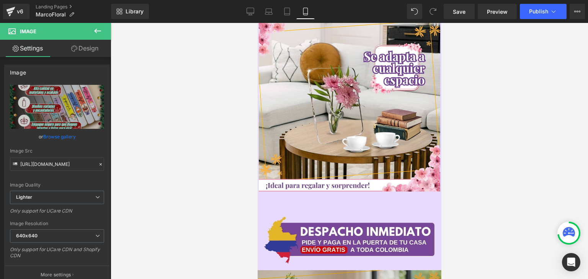
scroll to position [1454, 0]
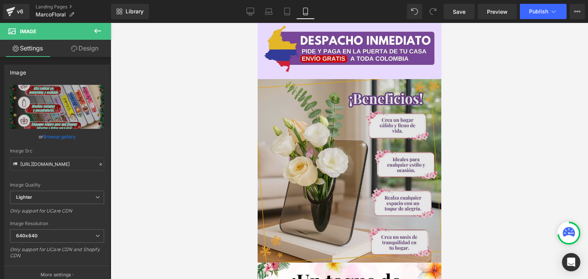
click at [335, 138] on img at bounding box center [349, 171] width 184 height 184
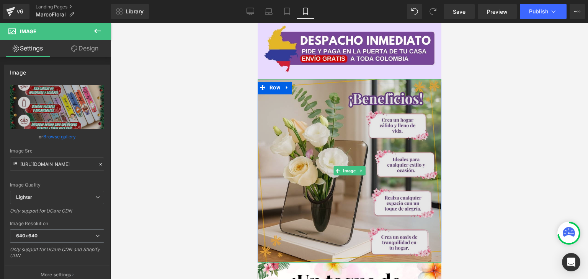
click at [340, 142] on img at bounding box center [349, 171] width 184 height 184
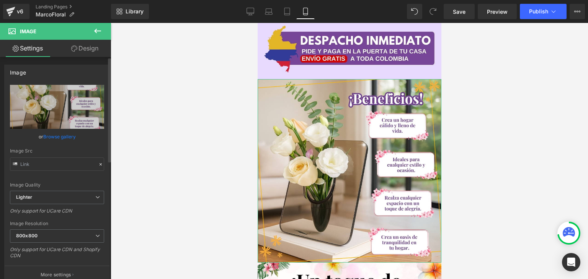
type input "[URL][DOMAIN_NAME]"
click at [63, 139] on link "Browse gallery" at bounding box center [59, 136] width 33 height 13
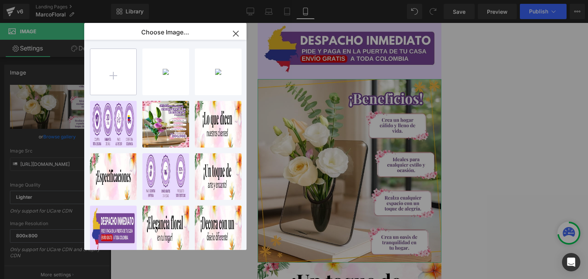
click at [124, 69] on input "file" at bounding box center [113, 72] width 46 height 46
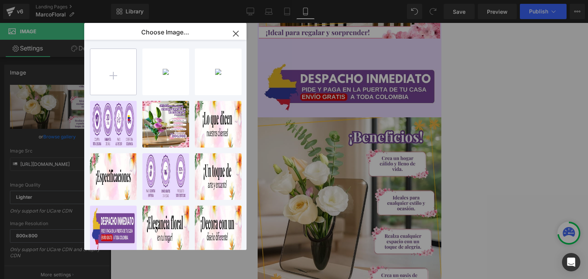
type input "C:\fakepath\Imagenes landing 4 (1).webp"
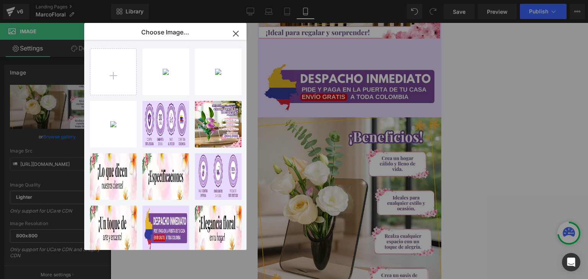
click at [0, 0] on div "Imagene... _1_.webp 891.28 KB" at bounding box center [0, 0] width 0 height 0
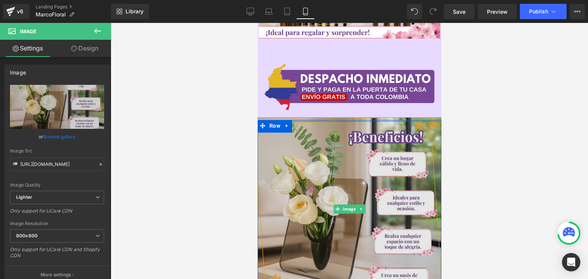
click at [388, 147] on img at bounding box center [349, 209] width 184 height 184
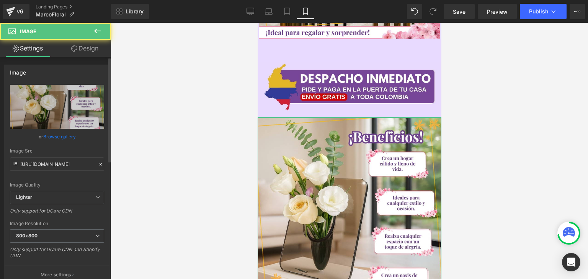
click at [66, 134] on link "Browse gallery" at bounding box center [59, 136] width 33 height 13
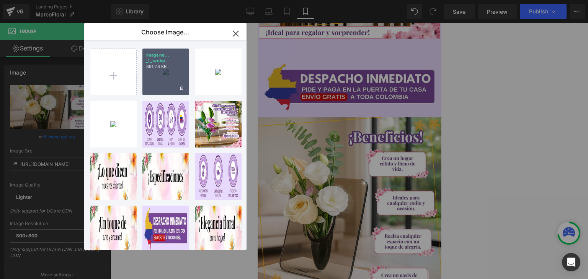
click at [165, 78] on div "Imagene... _1_.webp 891.28 KB" at bounding box center [165, 72] width 47 height 47
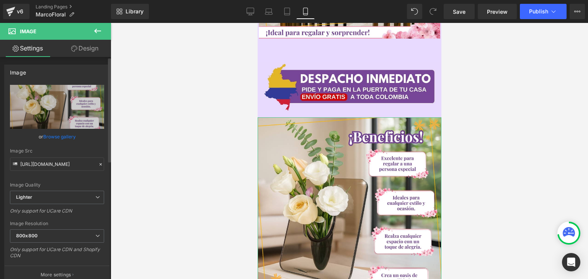
type input "[URL][DOMAIN_NAME]"
click at [58, 134] on link "Browse gallery" at bounding box center [59, 136] width 33 height 13
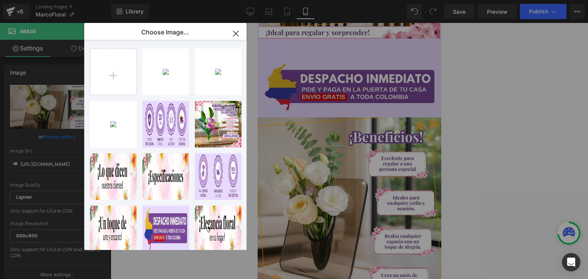
click at [237, 33] on icon "button" at bounding box center [235, 33] width 5 height 5
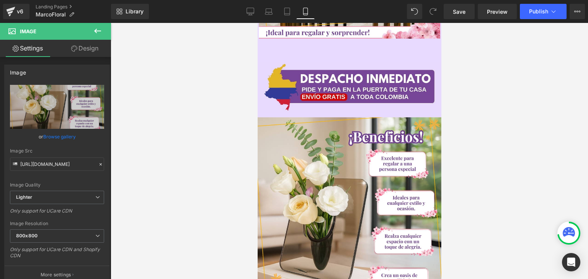
drag, startPoint x: 517, startPoint y: 100, endPoint x: 519, endPoint y: 75, distance: 24.6
click at [517, 99] on div at bounding box center [349, 151] width 477 height 256
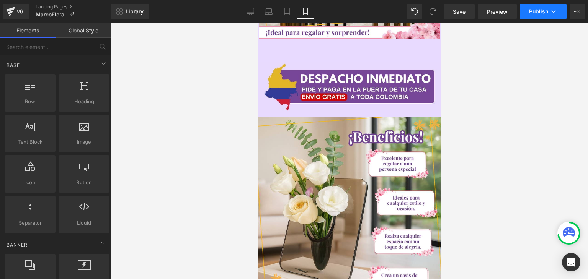
click at [544, 15] on button "Publish" at bounding box center [543, 11] width 47 height 15
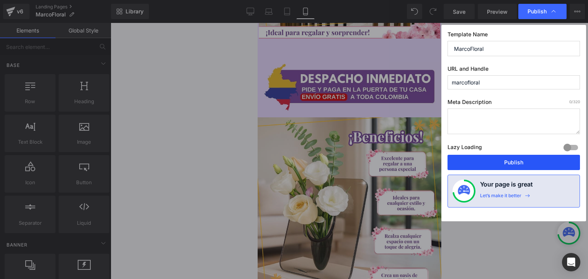
click at [518, 161] on button "Publish" at bounding box center [513, 162] width 132 height 15
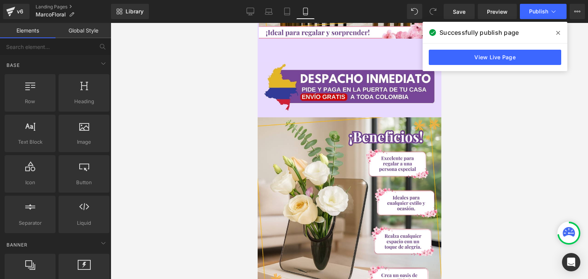
click at [557, 28] on span at bounding box center [558, 33] width 12 height 12
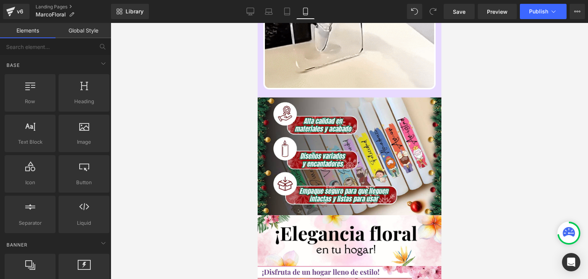
scroll to position [574, 0]
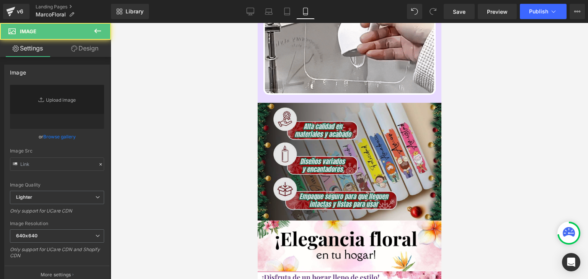
click at [339, 143] on img at bounding box center [349, 162] width 184 height 119
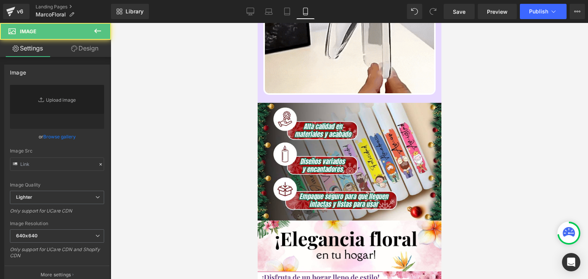
type input "[URL][DOMAIN_NAME]"
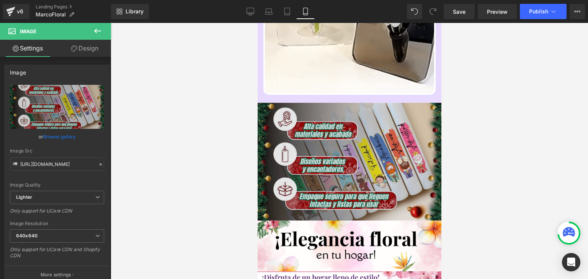
click at [355, 121] on img at bounding box center [349, 162] width 184 height 119
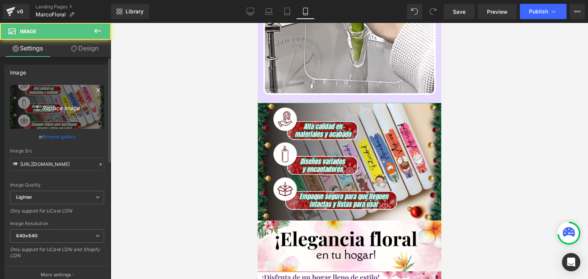
click at [66, 109] on icon "Replace Image" at bounding box center [56, 107] width 61 height 10
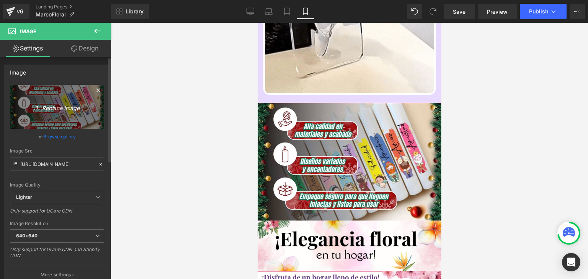
type input "C:\fakepath\BENEFICIOS.webp"
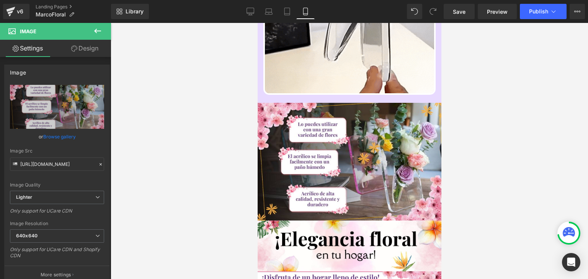
type input "[URL][DOMAIN_NAME]"
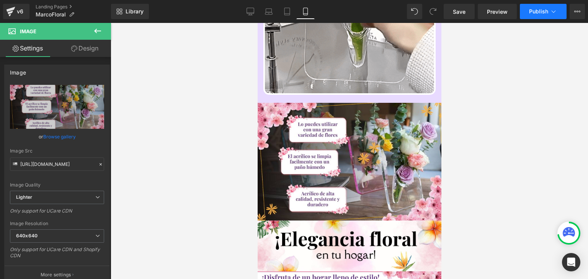
click at [532, 16] on button "Publish" at bounding box center [543, 11] width 47 height 15
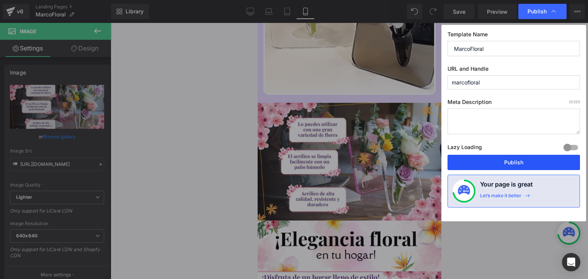
click at [517, 162] on button "Publish" at bounding box center [513, 162] width 132 height 15
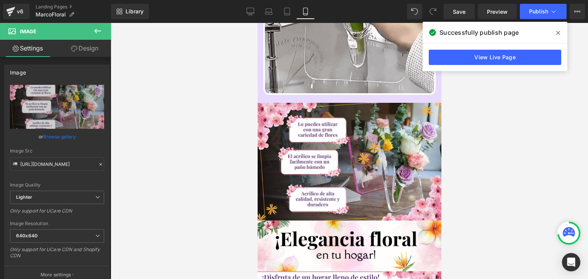
click at [558, 32] on icon at bounding box center [558, 33] width 4 height 4
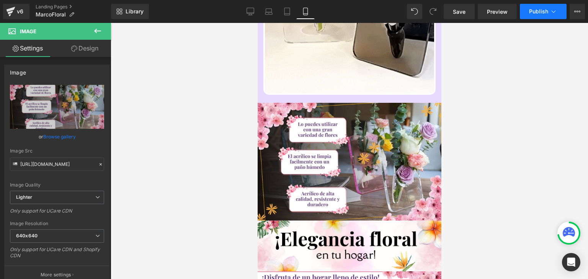
click at [548, 12] on button "Publish" at bounding box center [543, 11] width 47 height 15
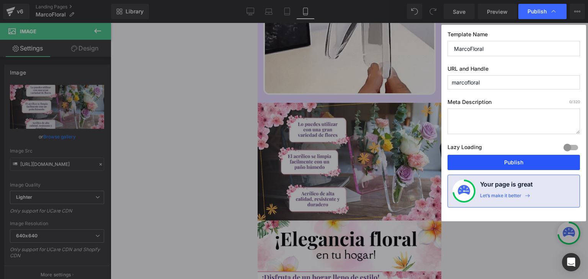
click at [510, 161] on button "Publish" at bounding box center [513, 162] width 132 height 15
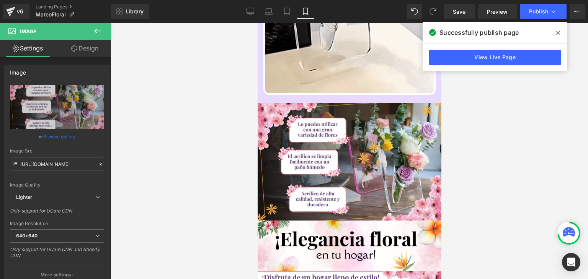
click at [553, 31] on span at bounding box center [558, 33] width 12 height 12
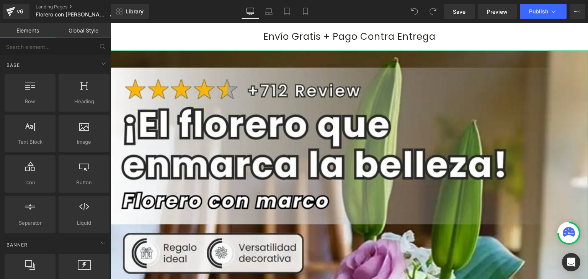
drag, startPoint x: 301, startPoint y: 13, endPoint x: 429, endPoint y: 13, distance: 127.8
click at [301, 13] on icon at bounding box center [305, 12] width 8 height 8
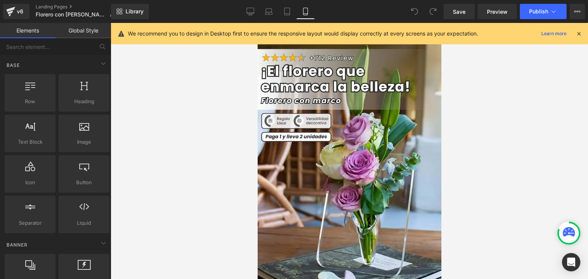
click at [580, 34] on icon at bounding box center [578, 33] width 7 height 7
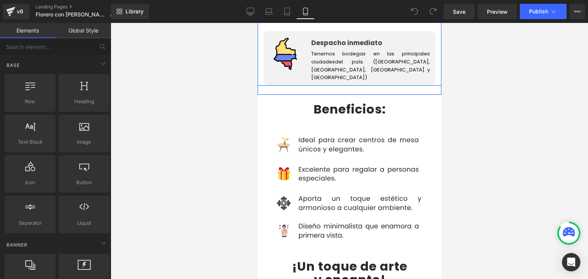
scroll to position [1416, 0]
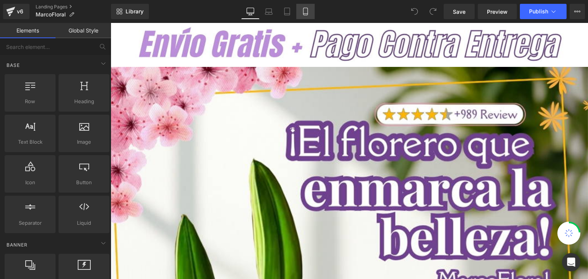
click at [303, 12] on icon at bounding box center [305, 11] width 4 height 7
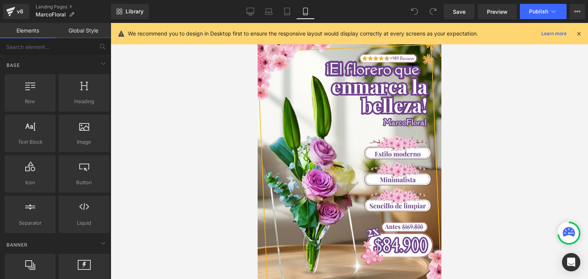
click at [577, 33] on icon at bounding box center [578, 33] width 7 height 7
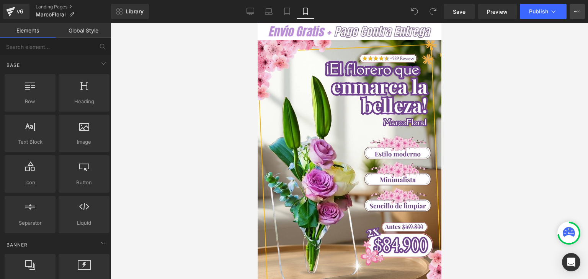
click at [574, 13] on icon at bounding box center [577, 11] width 6 height 6
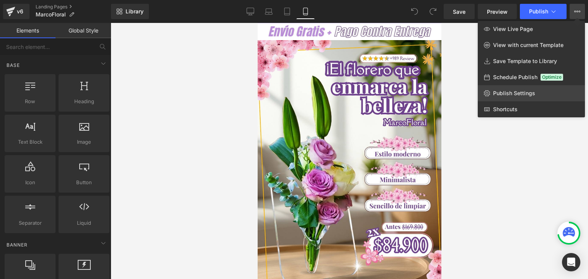
click at [509, 91] on span "Publish Settings" at bounding box center [514, 93] width 42 height 7
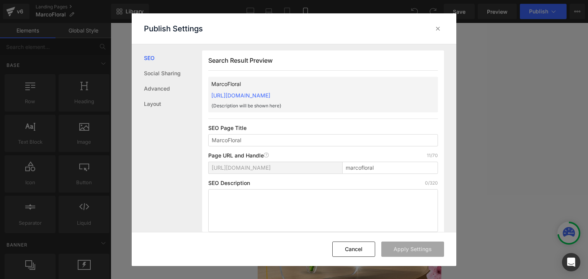
drag, startPoint x: 207, startPoint y: 94, endPoint x: 364, endPoint y: 95, distance: 156.9
click at [364, 95] on div "Search Result Preview MarcoFloral https://commpralo-ya.myshopify.com/pages/marc…" at bounding box center [323, 145] width 242 height 188
copy link "https://commpralo-ya.myshopify.com/pages/marcofloral"
click at [439, 31] on icon at bounding box center [438, 29] width 8 height 8
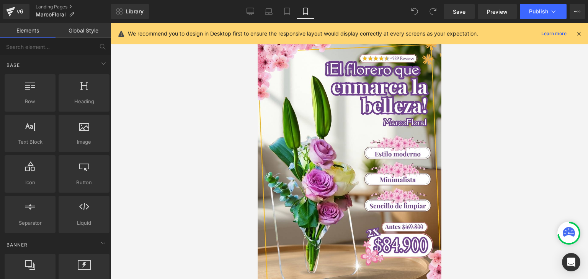
click at [581, 31] on icon at bounding box center [578, 33] width 7 height 7
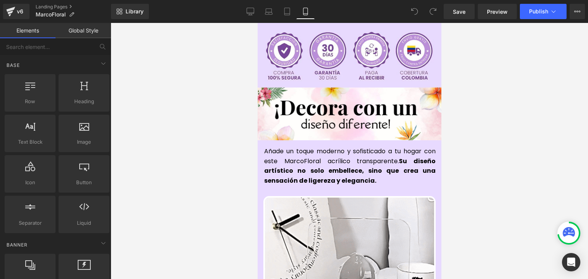
scroll to position [306, 0]
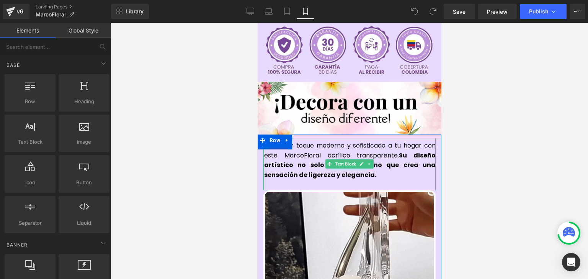
click at [290, 144] on span "Añade un toque moderno y sofisticado a tu hogar con este MarcoFloral acrílico t…" at bounding box center [349, 160] width 171 height 38
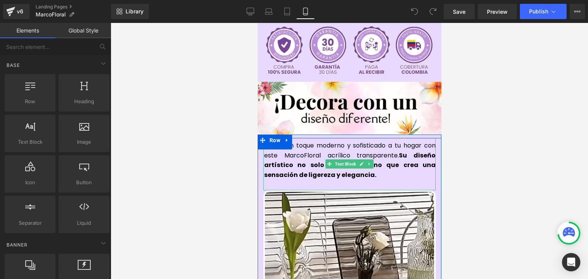
click at [290, 144] on span "Añade un toque moderno y sofisticado a tu hogar con este MarcoFloral acrílico t…" at bounding box center [349, 160] width 171 height 38
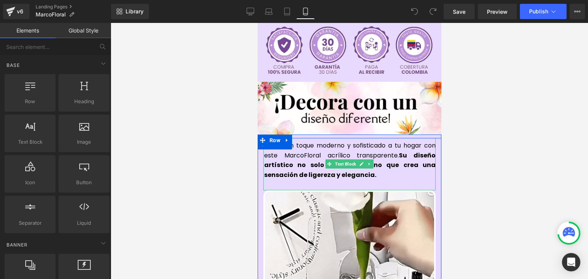
click at [290, 144] on span "Añade un toque moderno y sofisticado a tu hogar con este MarcoFloral acrílico t…" at bounding box center [349, 160] width 171 height 38
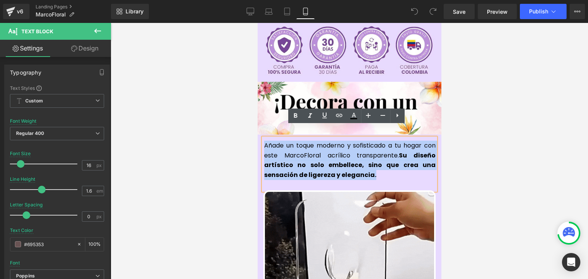
copy span "Añade un toque moderno y sofisticado a tu hogar con este MarcoFloral acrílico t…"
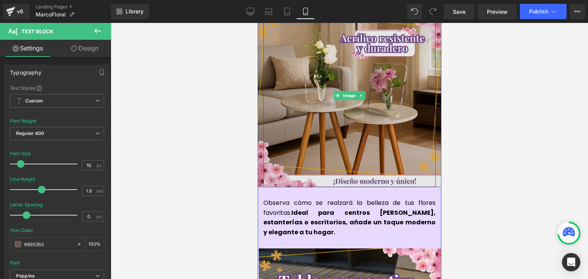
scroll to position [880, 0]
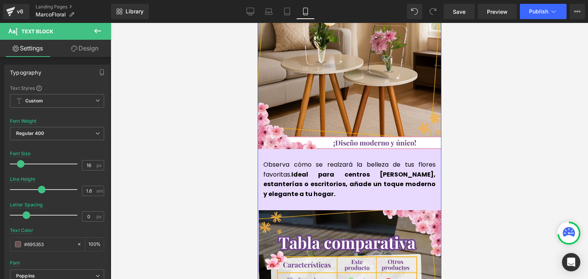
click at [286, 164] on p "Observa cómo se realzará la belleza de tus flores favoritas. Ideal para centros…" at bounding box center [349, 179] width 172 height 39
click at [284, 164] on p "Observa cómo se realzará la belleza de tus flores favoritas. Ideal para centros…" at bounding box center [349, 179] width 172 height 39
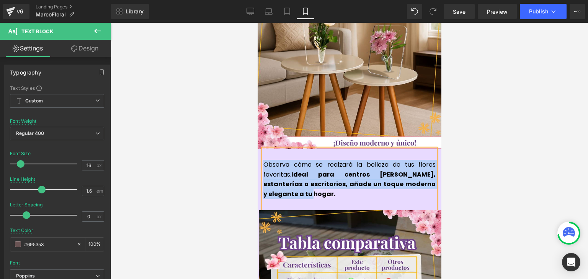
click at [284, 164] on p "Observa cómo se realzará la belleza de tus flores favoritas. Ideal para centros…" at bounding box center [349, 179] width 172 height 39
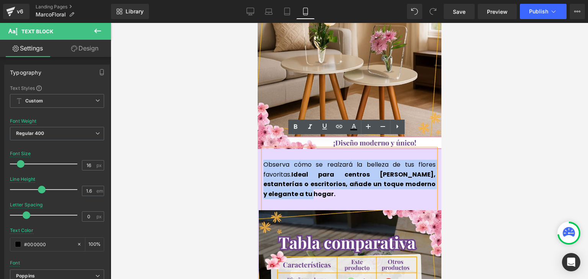
copy p "Observa cómo se realzará la belleza de tus flores favoritas. Ideal para centros…"
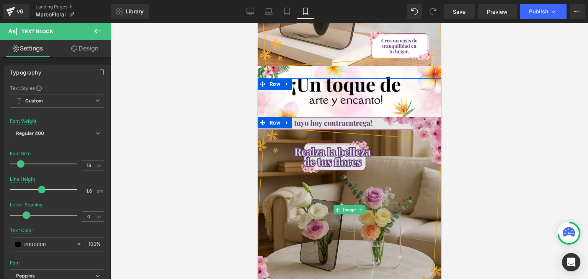
scroll to position [1836, 0]
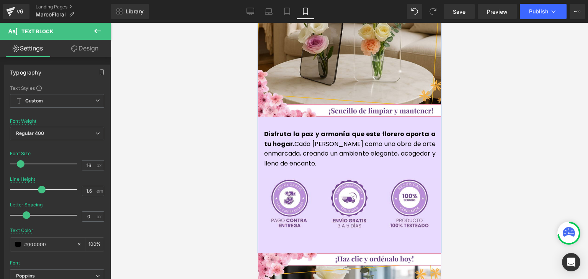
click at [291, 131] on p "Disfruta la paz y armonía que este florero aporta a tu hogar. Cada flor luce co…" at bounding box center [349, 148] width 171 height 39
click at [291, 130] on p "Disfruta la paz y armonía que este florero aporta a tu hogar. Cada flor luce co…" at bounding box center [349, 148] width 171 height 39
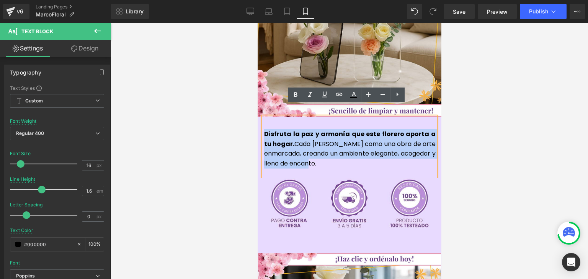
copy p "Disfruta la paz y armonía que este florero aporta a tu hogar. Cada flor luce co…"
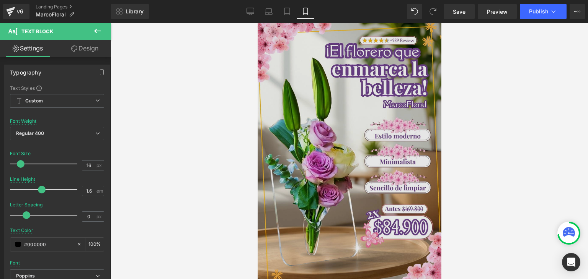
scroll to position [0, 0]
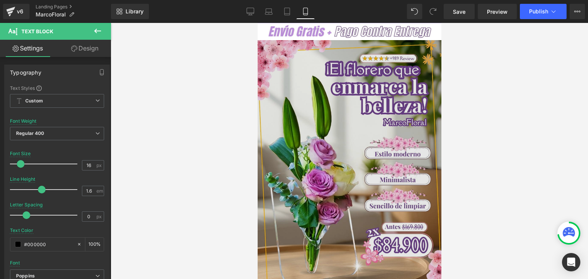
click at [335, 95] on img at bounding box center [349, 176] width 184 height 272
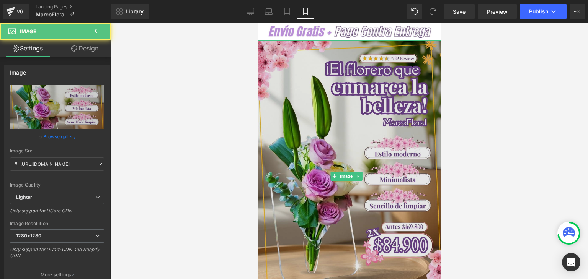
click at [367, 118] on img at bounding box center [349, 176] width 184 height 272
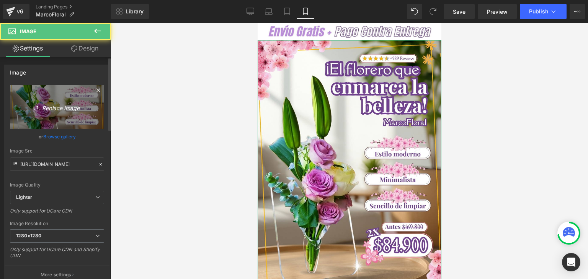
click at [66, 107] on icon "Replace Image" at bounding box center [56, 107] width 61 height 10
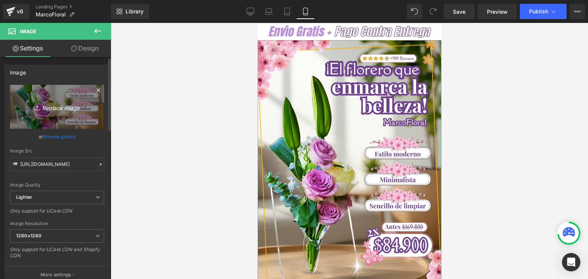
type input "C:\fakepath\Banner Landing.webp"
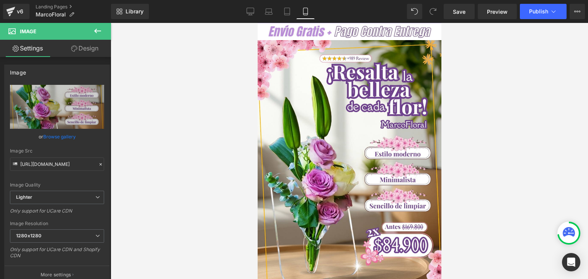
type input "https://ucarecdn.com/0cd820ac-d42f-4168-82e3-d84b9d69595f/-/format/auto/-/previ…"
click at [545, 14] on span "Publish" at bounding box center [538, 11] width 19 height 6
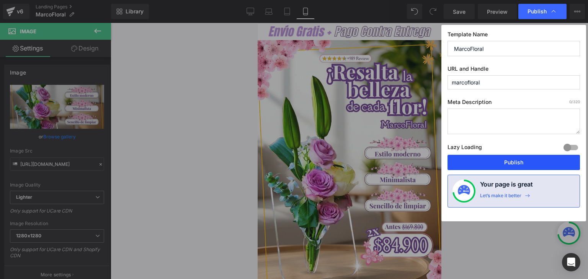
click at [507, 161] on button "Publish" at bounding box center [513, 162] width 132 height 15
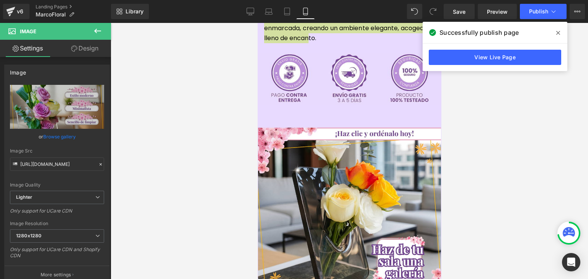
scroll to position [1836, 0]
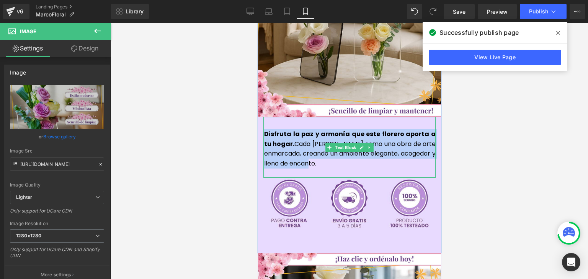
drag, startPoint x: 306, startPoint y: 143, endPoint x: 302, endPoint y: 133, distance: 10.8
click at [306, 143] on p "Disfruta la paz y armonía que este florero aporta a tu hogar. Cada flor luce co…" at bounding box center [349, 148] width 171 height 39
click at [302, 133] on p "Disfruta la paz y armonía que este florero aporta a tu hogar. Cada flor luce co…" at bounding box center [349, 148] width 171 height 39
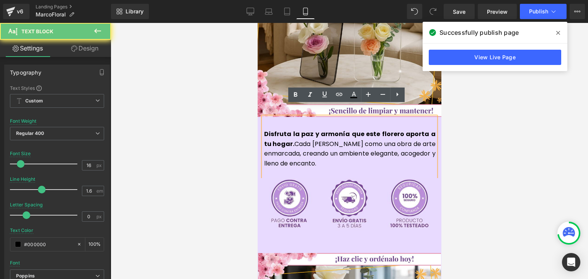
click at [297, 133] on p "Disfruta la paz y armonía que este florero aporta a tu hogar. Cada flor luce co…" at bounding box center [349, 148] width 171 height 39
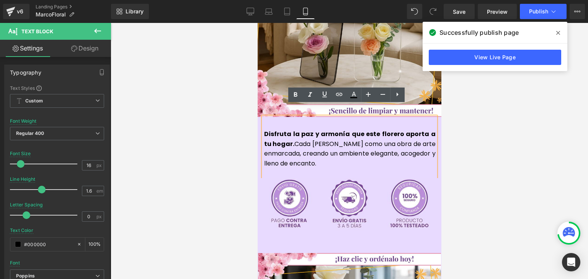
click at [297, 133] on p "Disfruta la paz y armonía que este florero aporta a tu hogar. Cada flor luce co…" at bounding box center [349, 148] width 171 height 39
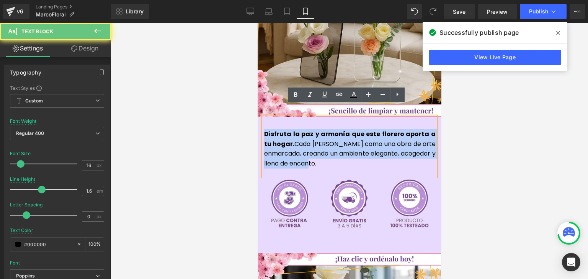
click at [297, 133] on p "Disfruta la paz y armonía que este florero aporta a tu hogar. Cada flor luce co…" at bounding box center [349, 148] width 171 height 39
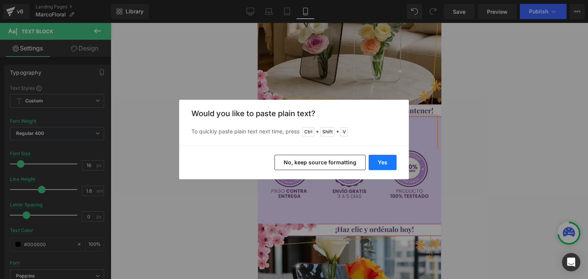
click at [378, 165] on button "Yes" at bounding box center [382, 162] width 28 height 15
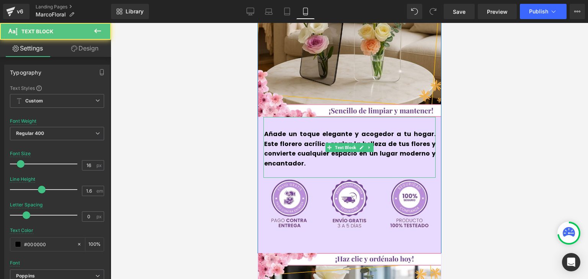
click at [296, 147] on p "Añade un toque elegante y acogedor a tu hogar. Este florero acrílico realza la …" at bounding box center [349, 148] width 171 height 39
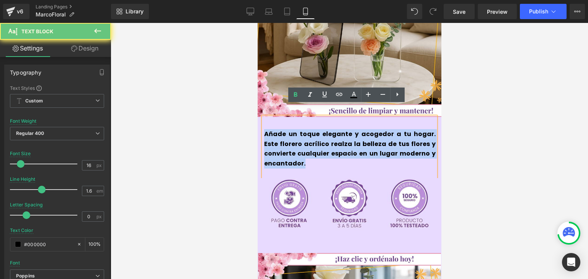
click at [296, 147] on p "Añade un toque elegante y acogedor a tu hogar. Este florero acrílico realza la …" at bounding box center [349, 148] width 171 height 39
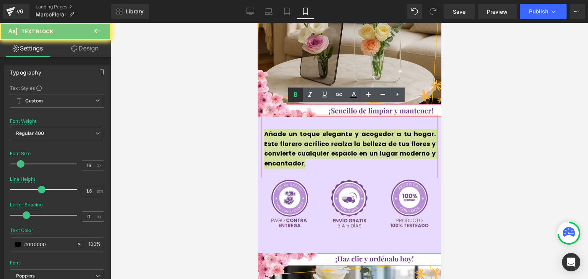
click at [293, 94] on icon at bounding box center [295, 94] width 9 height 9
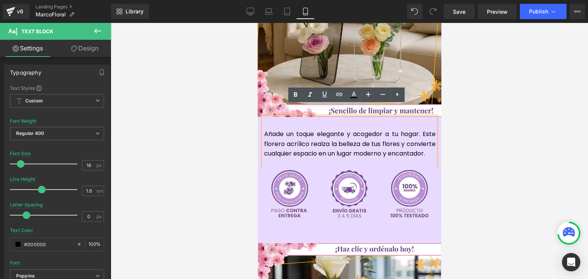
click at [296, 129] on p "Añade un toque elegante y acogedor a tu hogar. Este florero acrílico realza la …" at bounding box center [349, 143] width 171 height 29
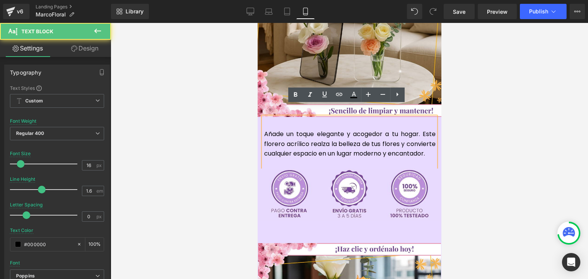
click at [364, 131] on p "Añade un toque elegante y acogedor a tu hogar. Este florero acrílico realza la …" at bounding box center [349, 143] width 171 height 29
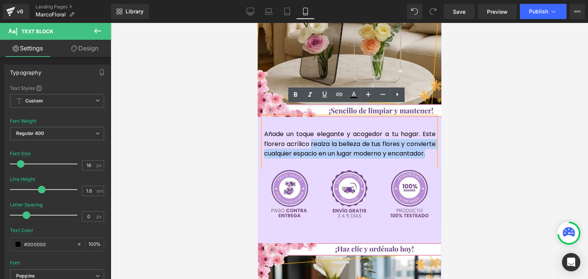
drag, startPoint x: 306, startPoint y: 134, endPoint x: 426, endPoint y: 139, distance: 119.9
click at [426, 139] on p "Añade un toque elegante y acogedor a tu hogar. Este florero acrílico realza la …" at bounding box center [349, 143] width 171 height 29
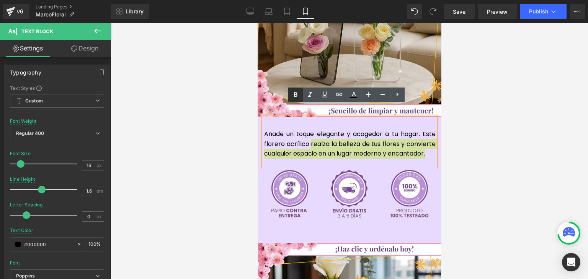
click at [297, 98] on icon at bounding box center [295, 94] width 9 height 9
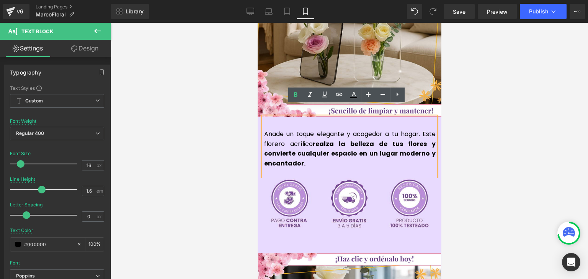
click at [480, 103] on div at bounding box center [349, 151] width 477 height 256
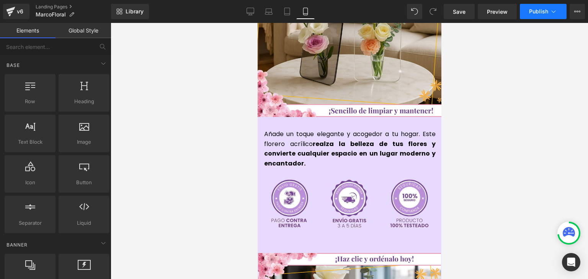
click at [528, 13] on button "Publish" at bounding box center [543, 11] width 47 height 15
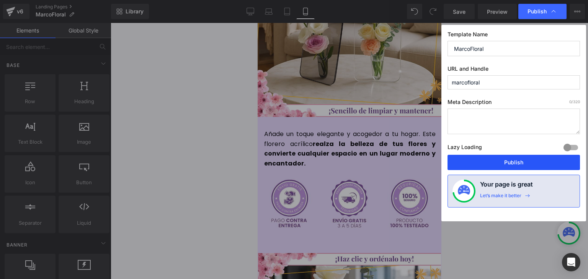
click at [516, 164] on button "Publish" at bounding box center [513, 162] width 132 height 15
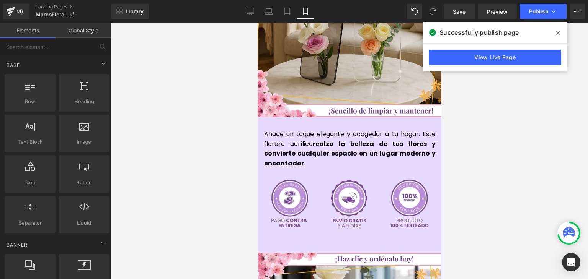
click at [558, 34] on icon at bounding box center [558, 33] width 4 height 6
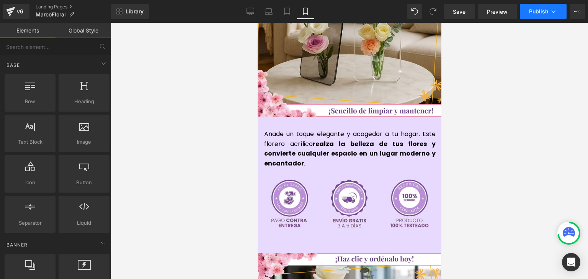
click at [548, 11] on button "Publish" at bounding box center [543, 11] width 47 height 15
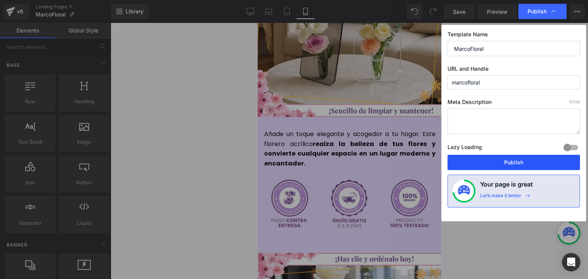
click at [516, 160] on button "Publish" at bounding box center [513, 162] width 132 height 15
